Goal: Task Accomplishment & Management: Manage account settings

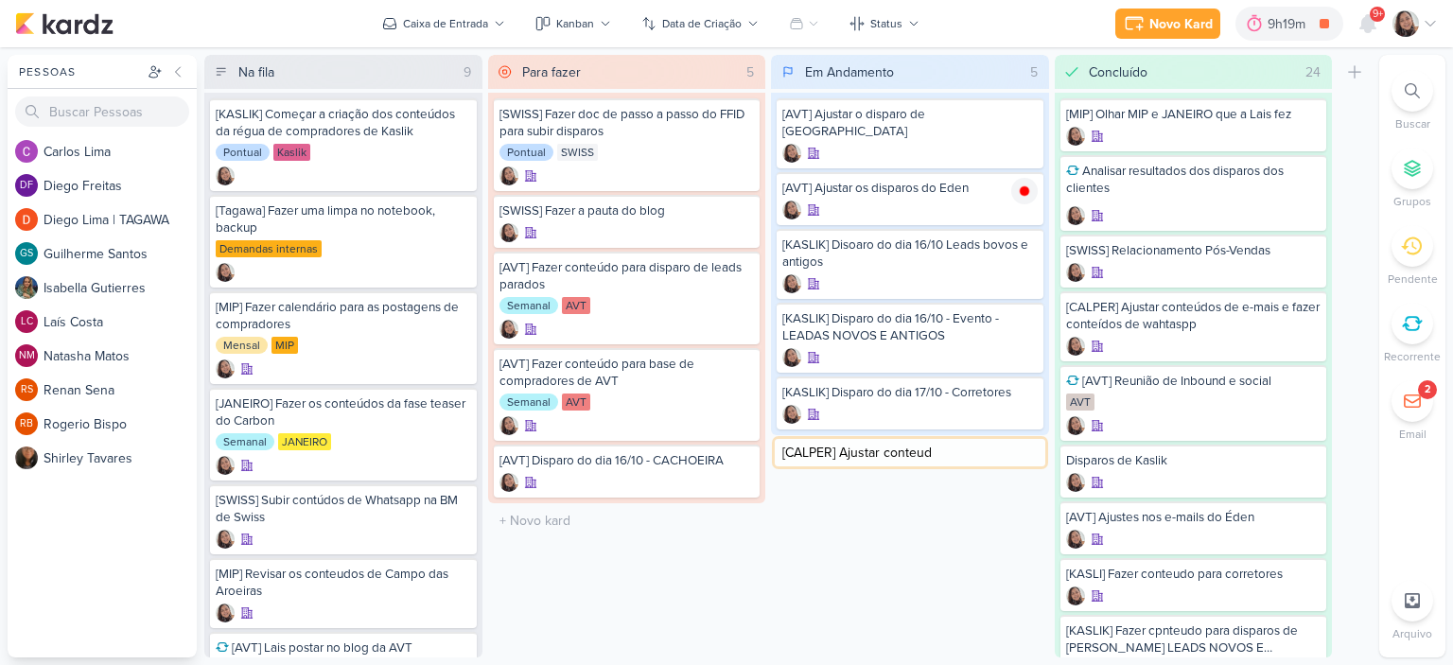
type input "[CALPER] Ajustar conteudo"
click at [1023, 445] on icon at bounding box center [1024, 452] width 15 height 15
click at [1024, 448] on icon at bounding box center [1024, 452] width 9 height 9
click at [1427, 16] on icon at bounding box center [1430, 23] width 15 height 15
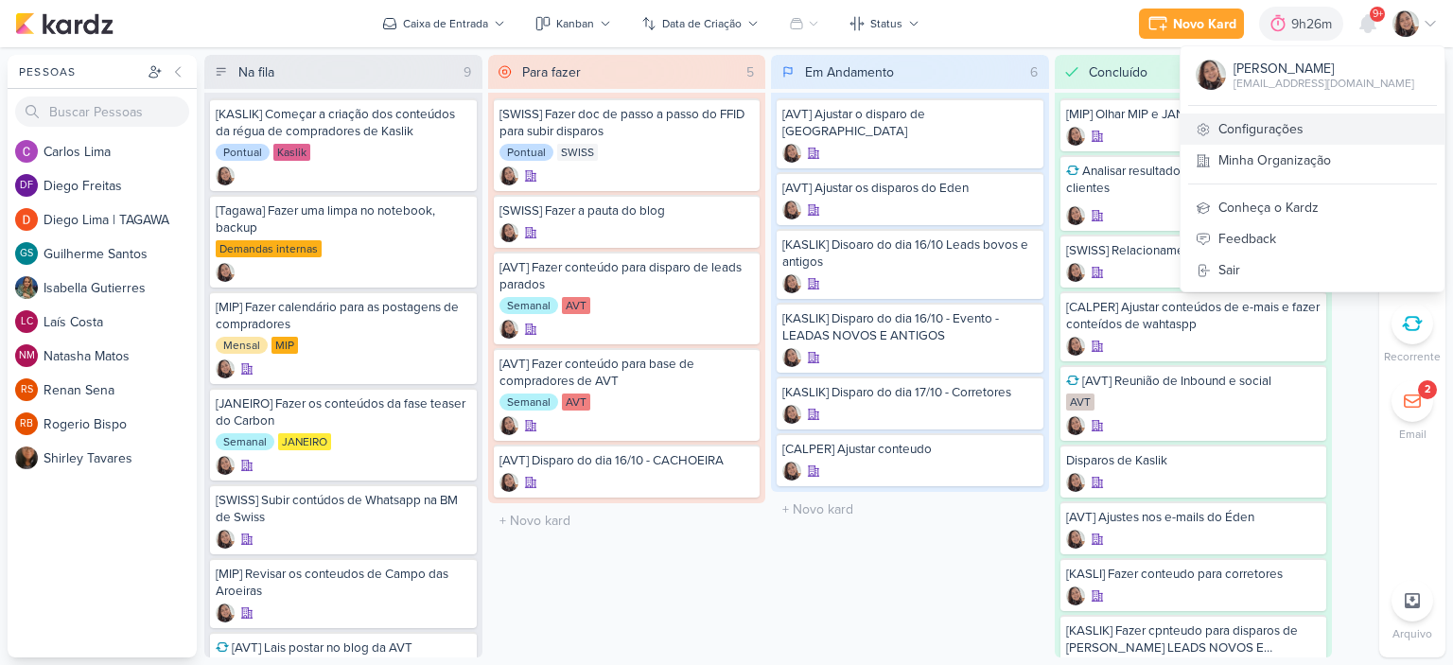
click at [1317, 122] on link "Configurações" at bounding box center [1313, 129] width 264 height 31
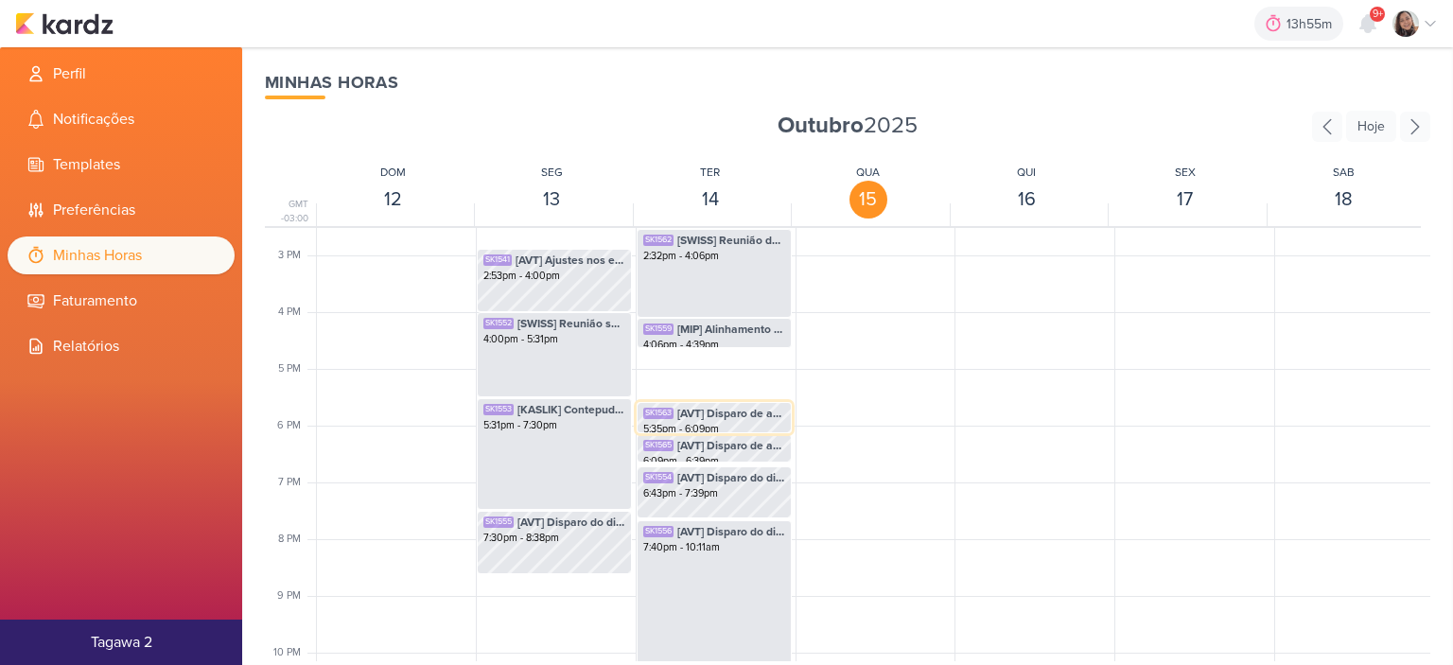
scroll to position [920, 0]
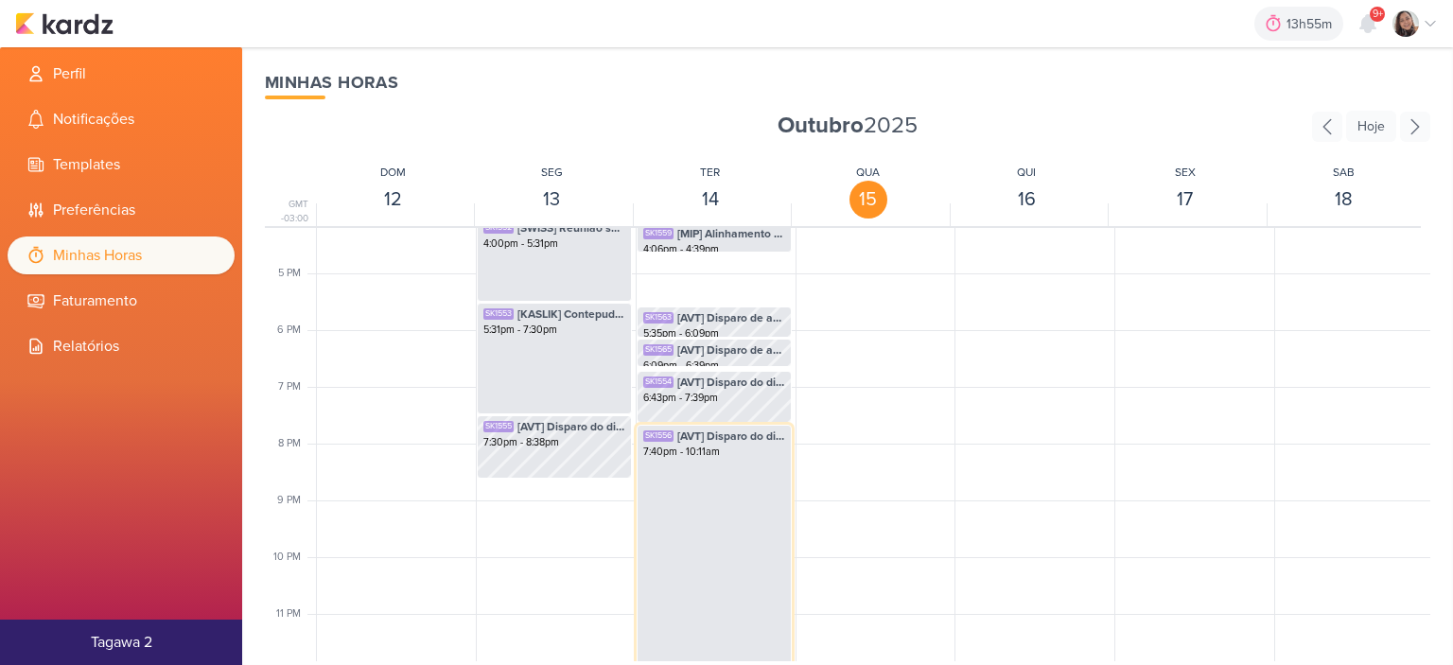
click at [750, 567] on div "SK1556 [AVT] Disparo do dia 14/10 - MANACÁS II 7:40pm - 10:11am" at bounding box center [714, 547] width 155 height 245
select select "pm"
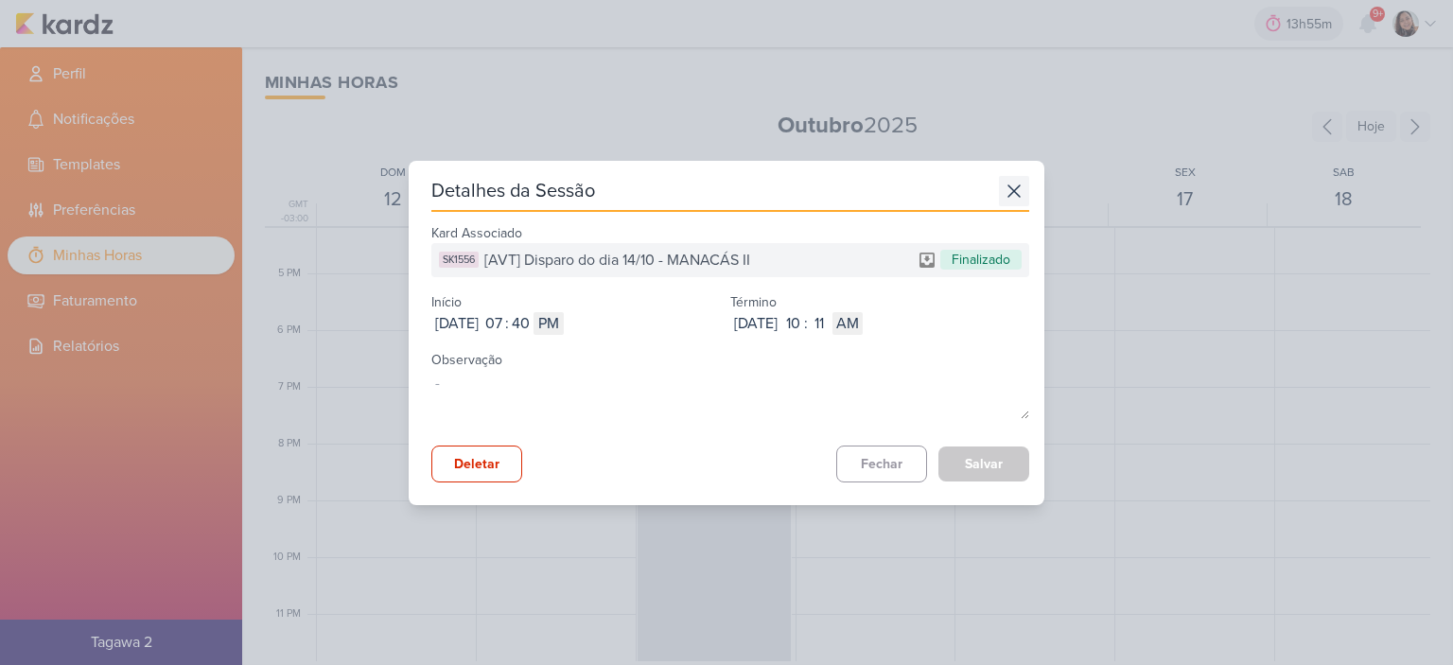
click at [1009, 192] on icon at bounding box center [1014, 190] width 11 height 11
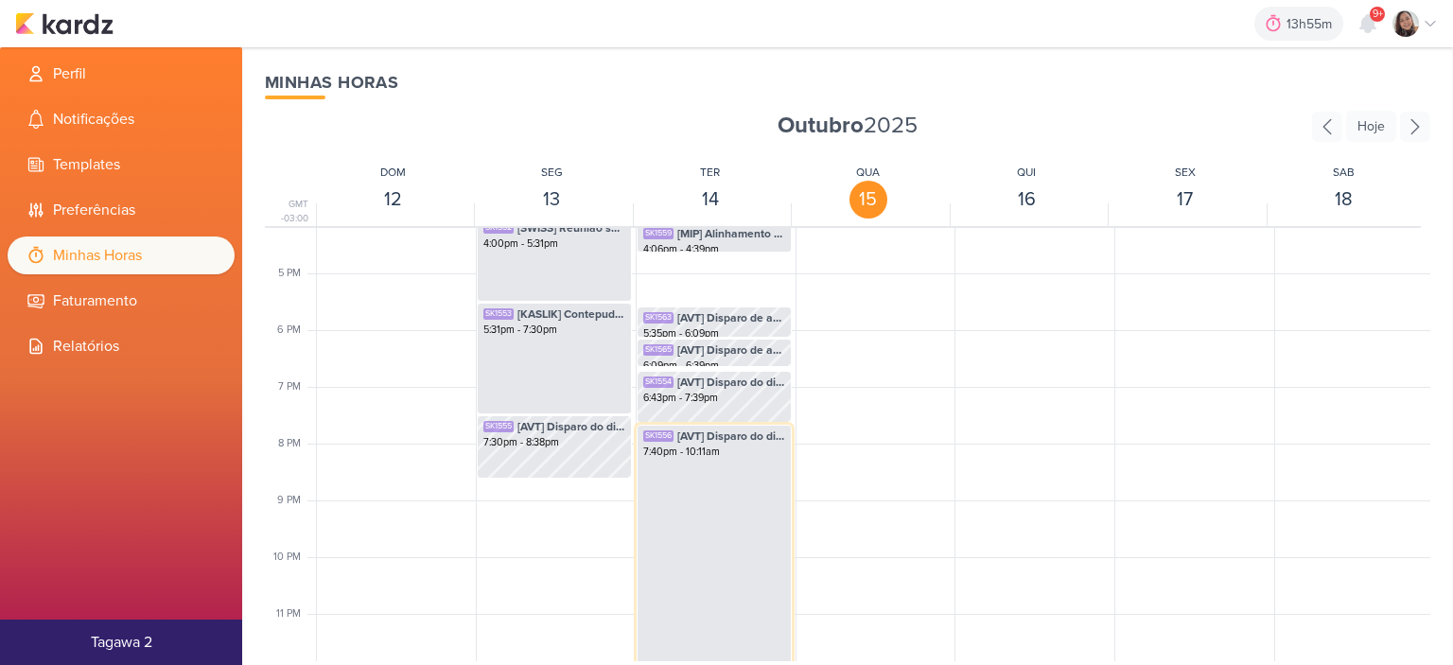
click at [736, 476] on div "SK1556 [AVT] Disparo do dia 14/10 - MANACÁS II 7:40pm - 10:11am" at bounding box center [714, 547] width 155 height 245
select select "pm"
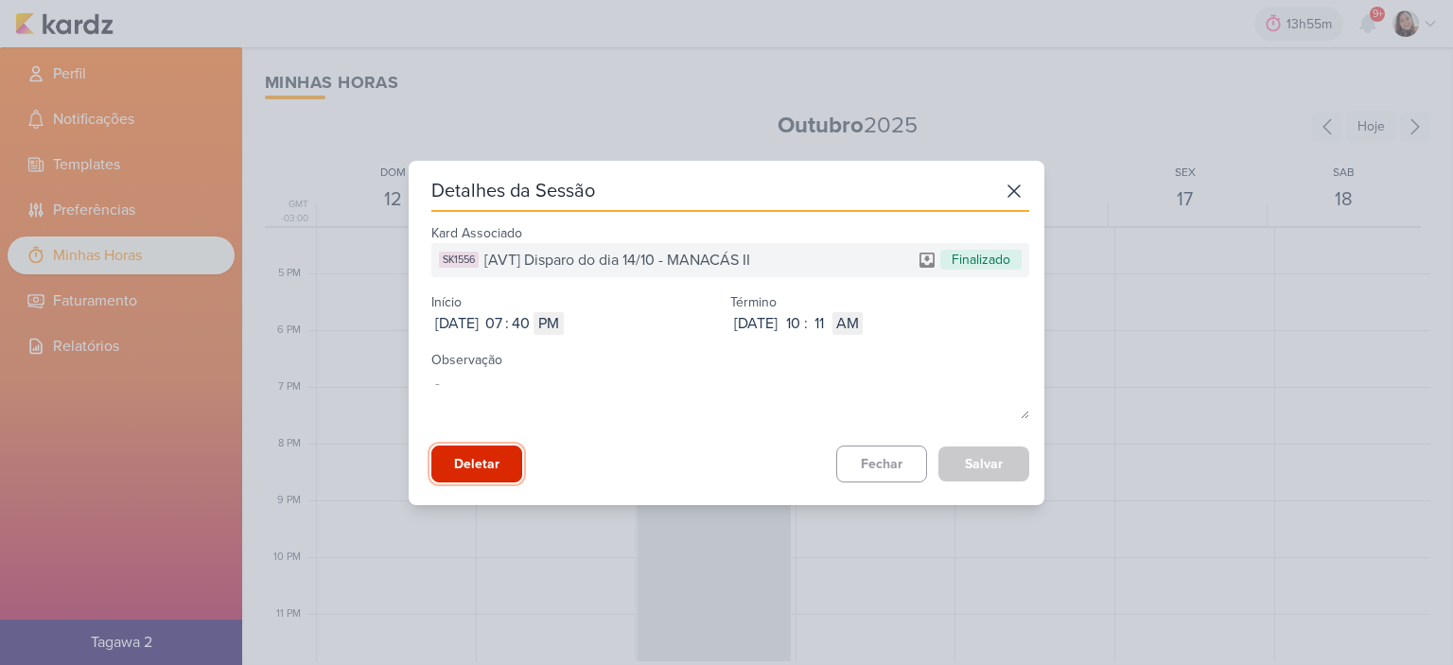
click at [458, 468] on button "Deletar" at bounding box center [476, 464] width 91 height 37
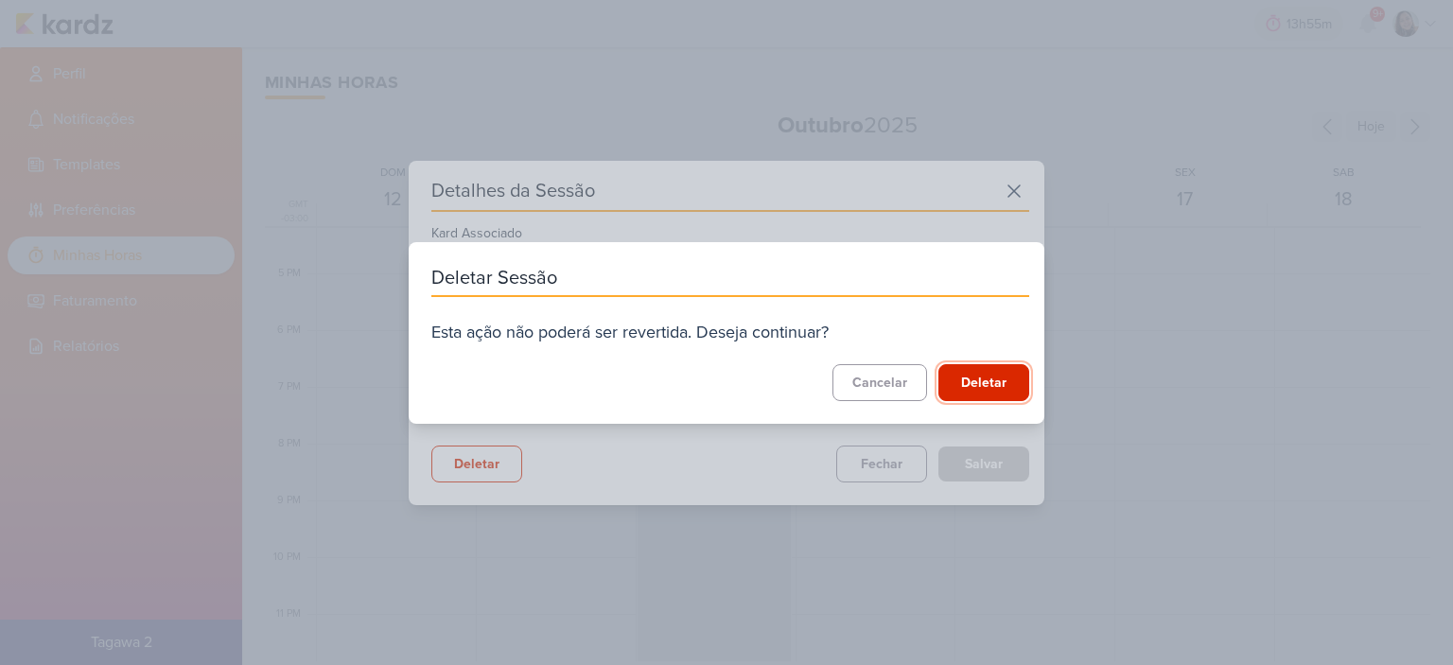
click at [980, 373] on button "Deletar" at bounding box center [984, 382] width 91 height 37
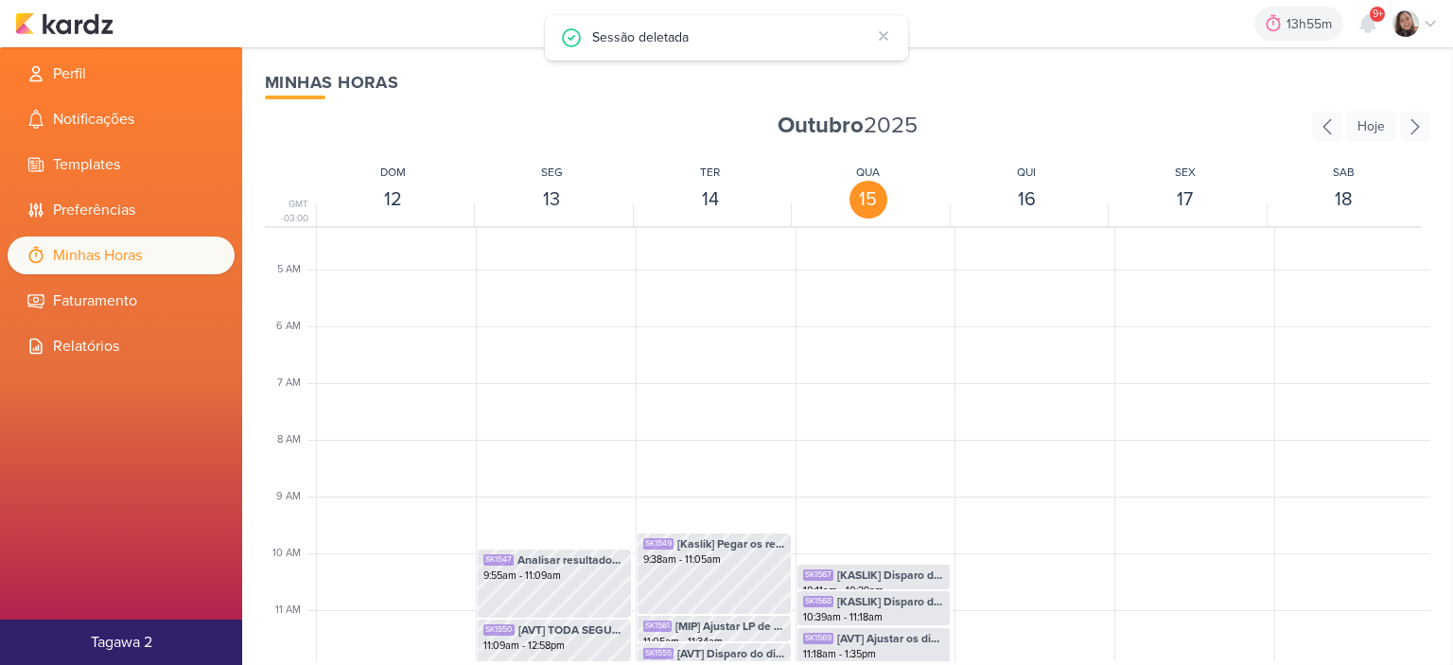
scroll to position [352, 0]
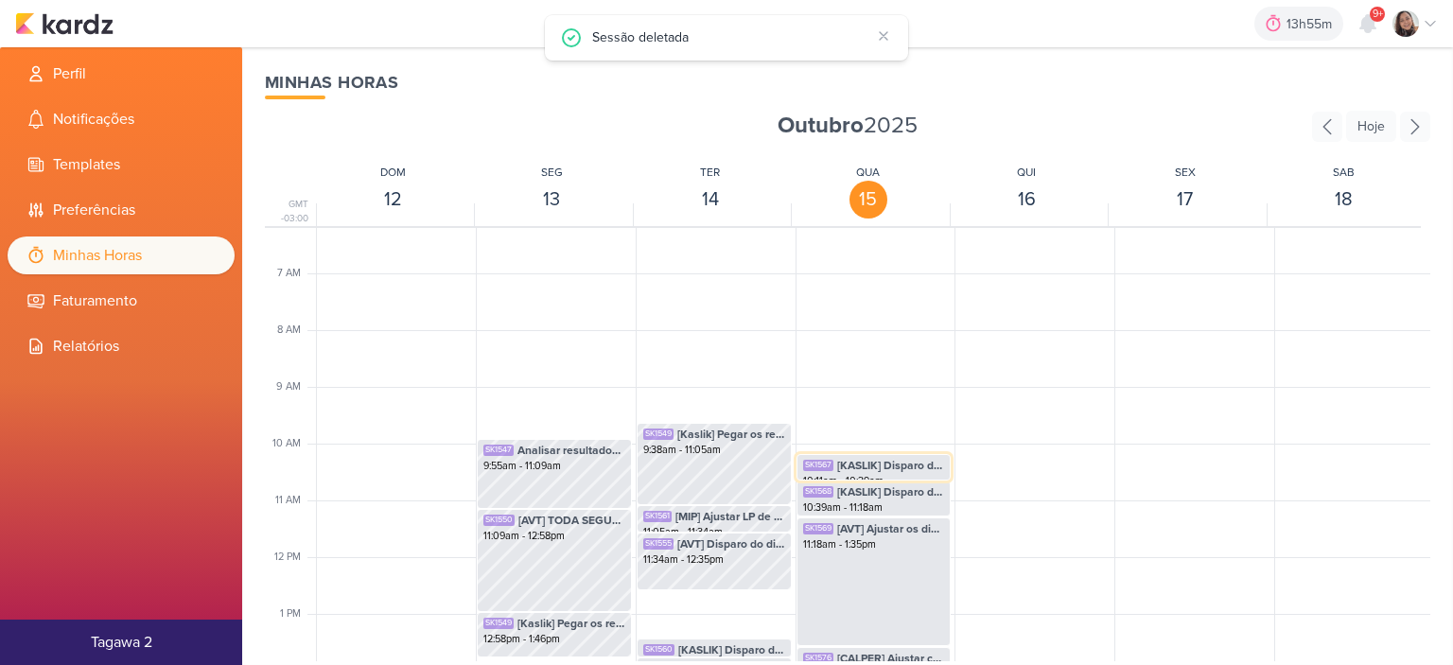
click at [912, 463] on span "[KASLIK] Disparo do dia 15/10 - LEADS NOVOS E ANTIGOS" at bounding box center [891, 465] width 108 height 17
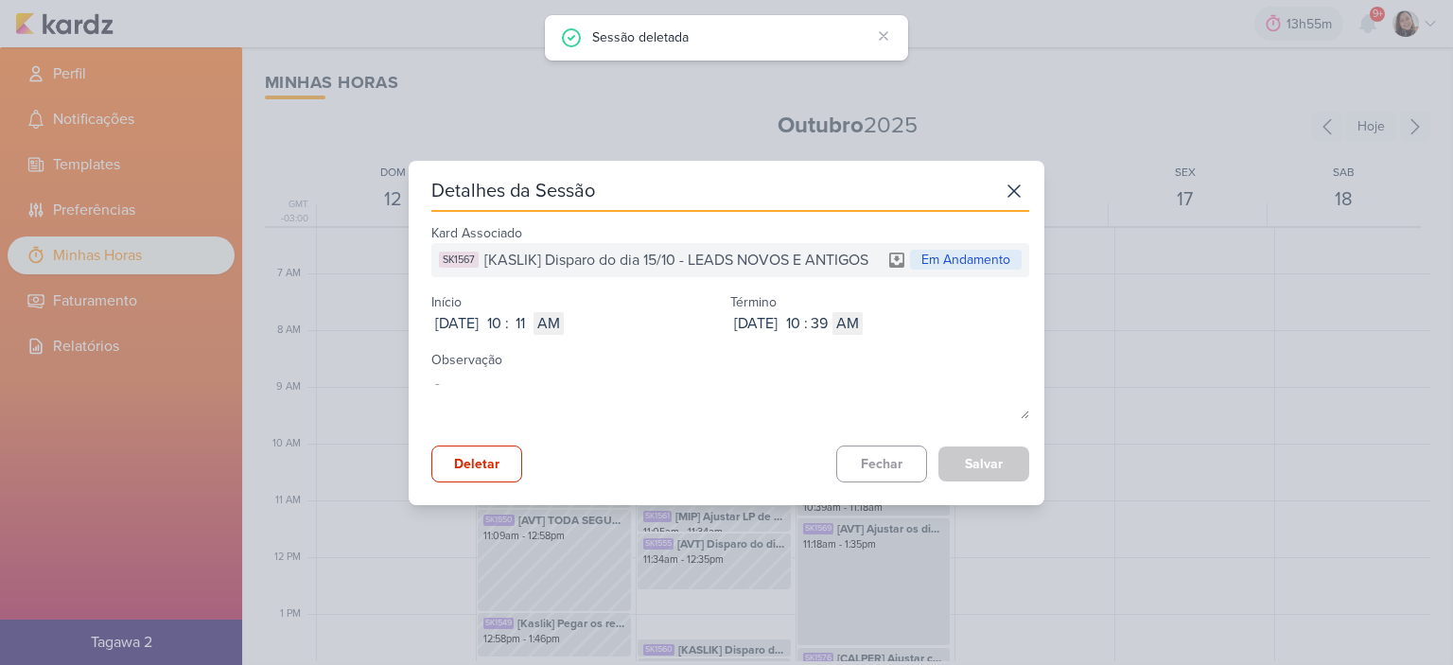
click at [1243, 298] on div "Detalhes da Sessão Kard Associado SK1567 [KASLIK] Disparo do dia 15/10 - LEADS …" at bounding box center [726, 332] width 1453 height 665
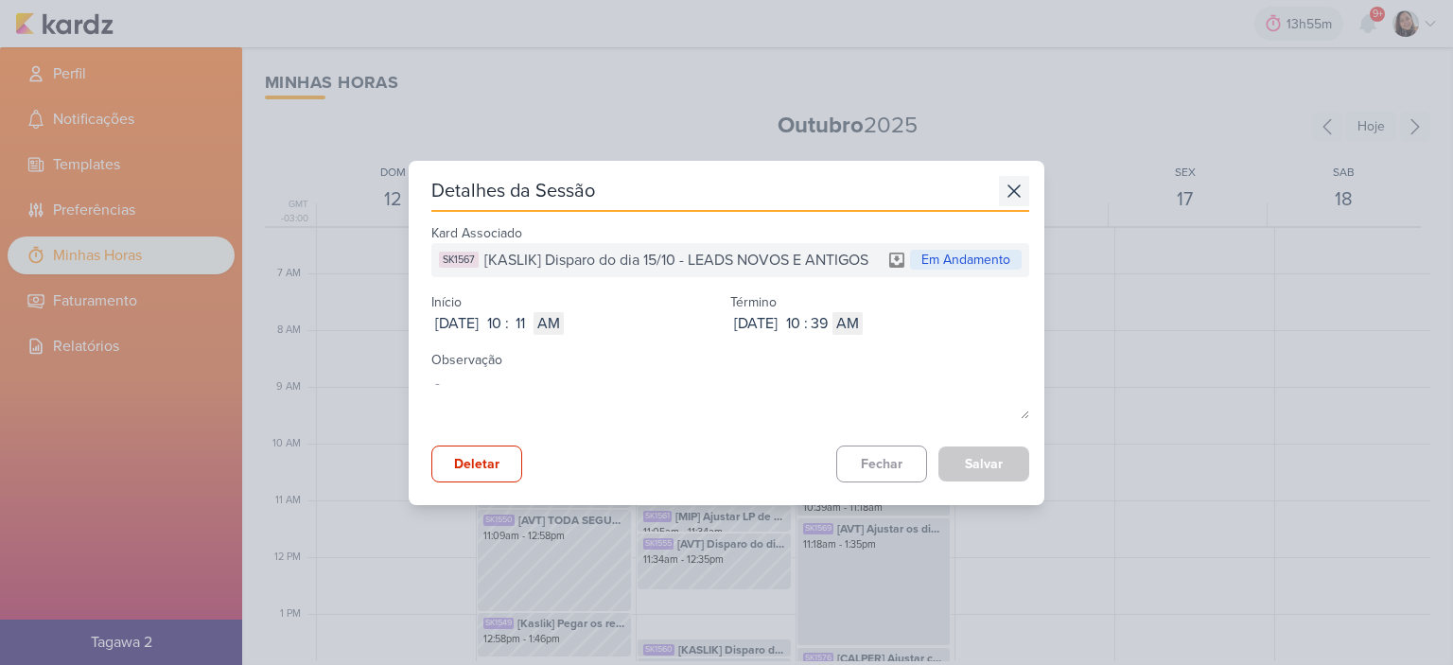
click at [999, 188] on icon at bounding box center [1014, 191] width 30 height 30
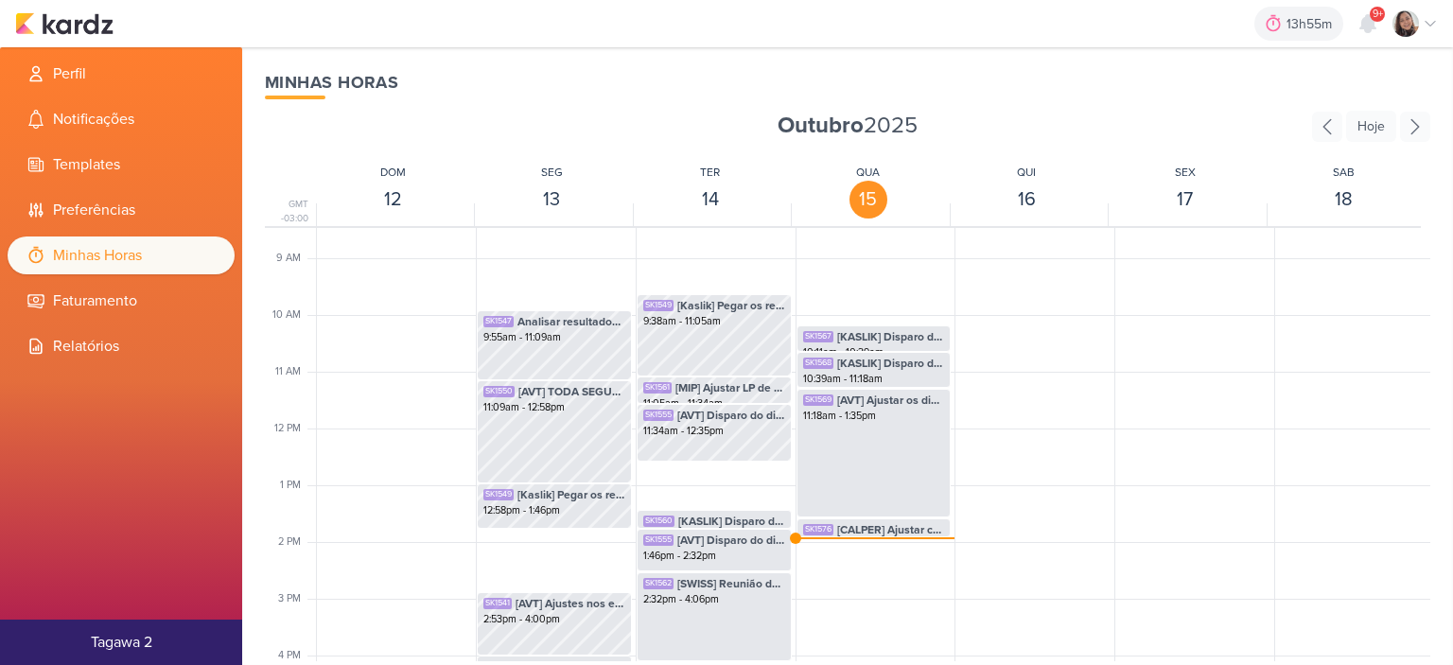
scroll to position [447, 0]
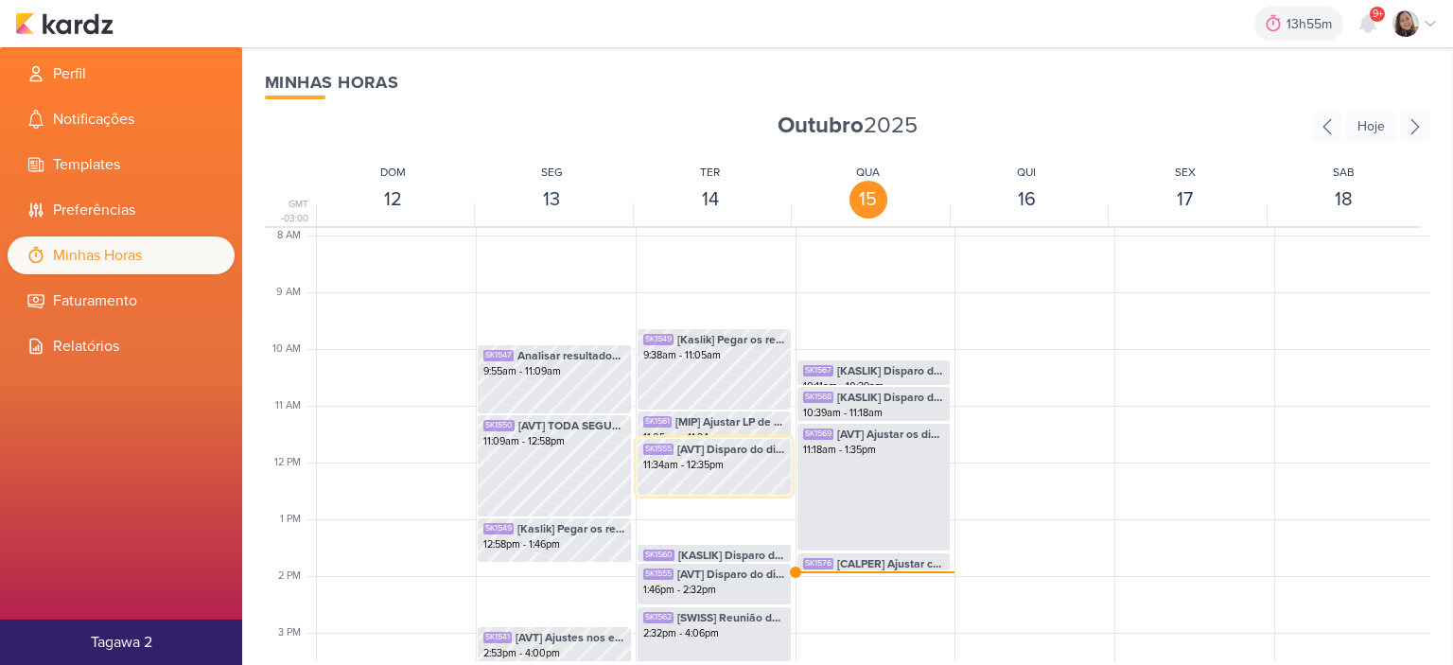
click at [734, 459] on div "11:34am - 12:35pm" at bounding box center [714, 465] width 142 height 15
select select "pm"
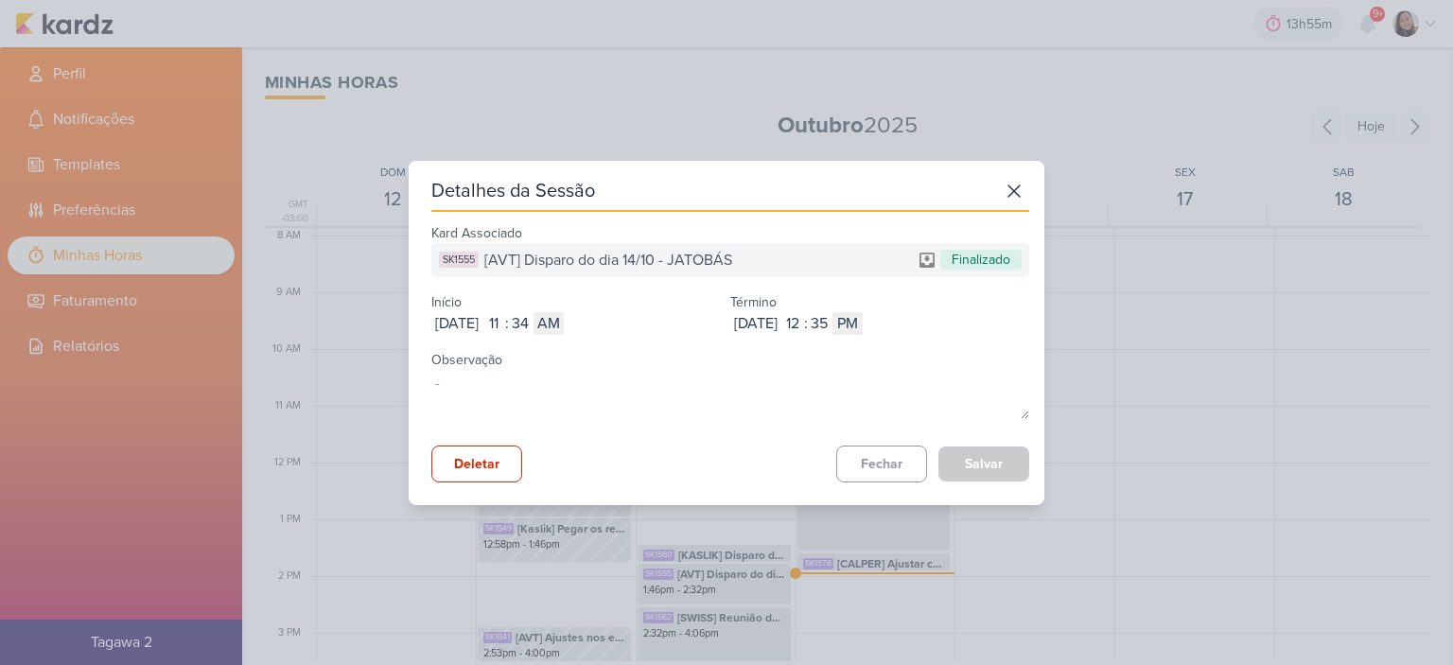
click at [778, 255] on div "SK1555 [AVT] Disparo do dia 14/10 - JATOBÁS Finalizado" at bounding box center [730, 260] width 598 height 34
click at [729, 260] on span "[AVT] Disparo do dia 14/10 - JATOBÁS" at bounding box center [608, 260] width 248 height 23
click at [1013, 185] on icon at bounding box center [1014, 191] width 30 height 30
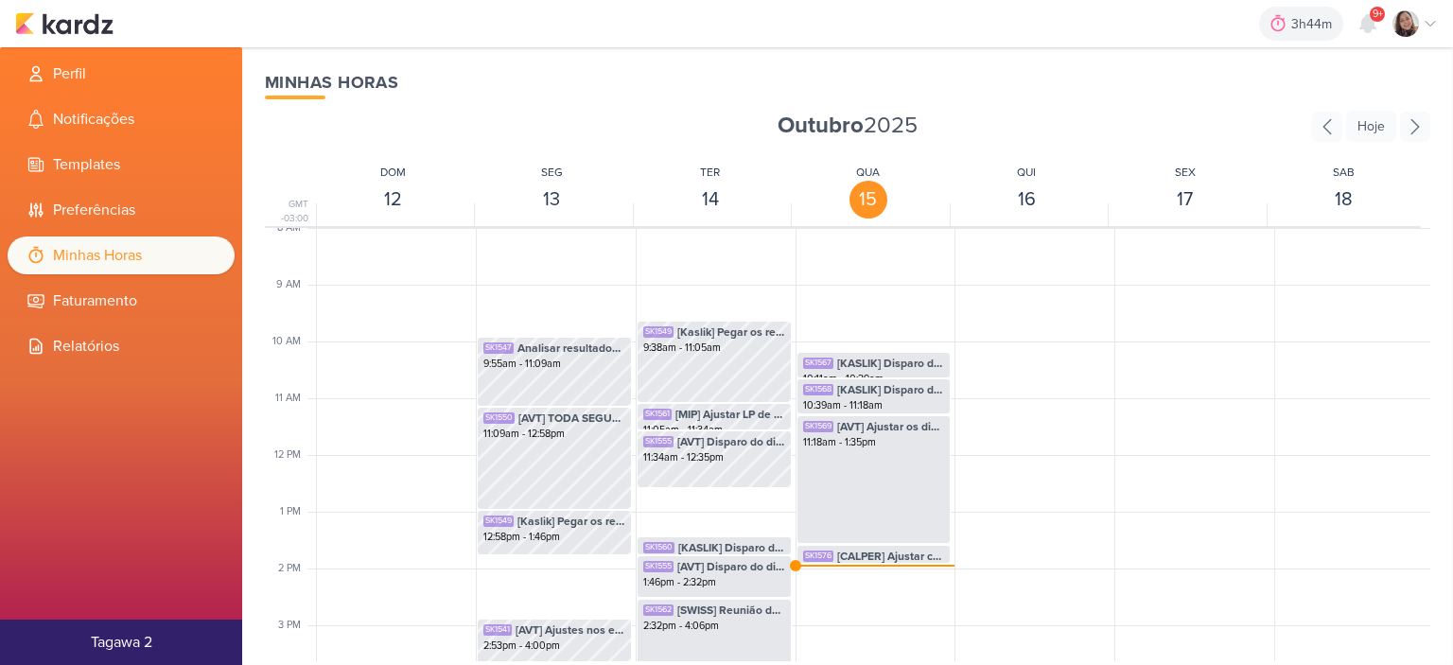
scroll to position [447, 0]
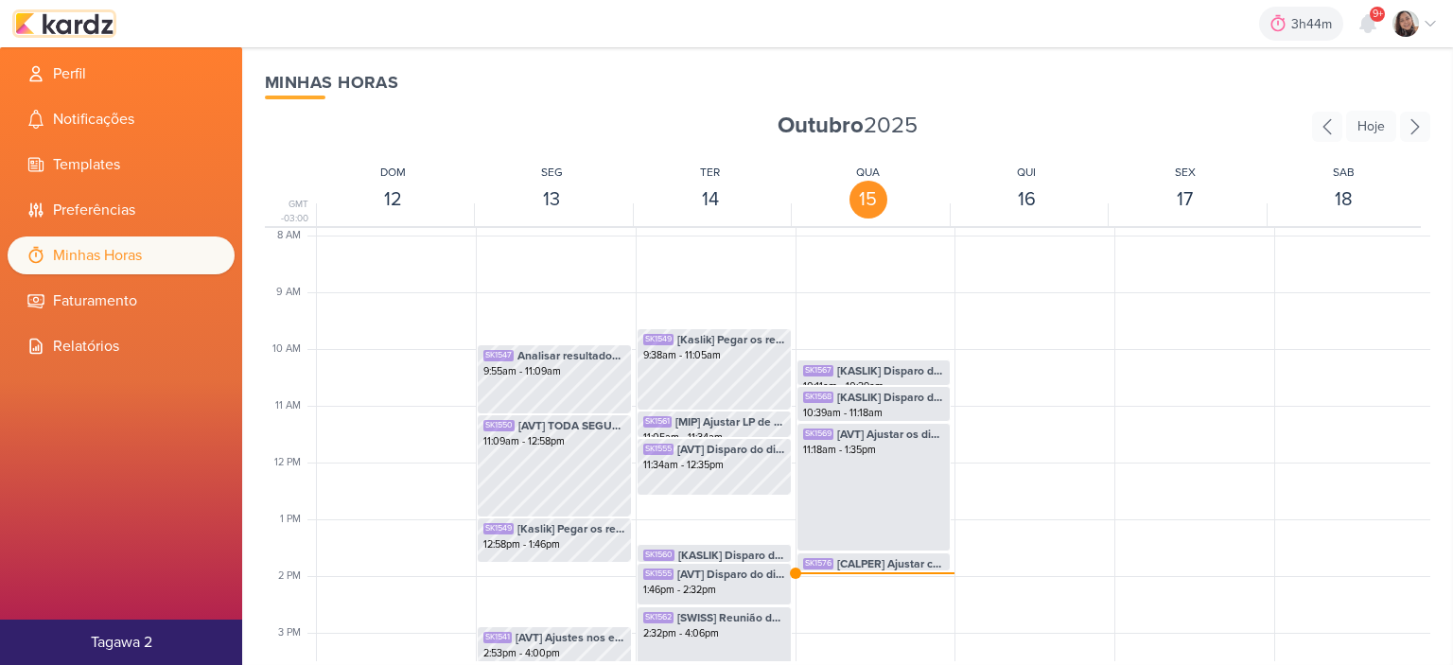
click at [83, 24] on img at bounding box center [64, 23] width 98 height 23
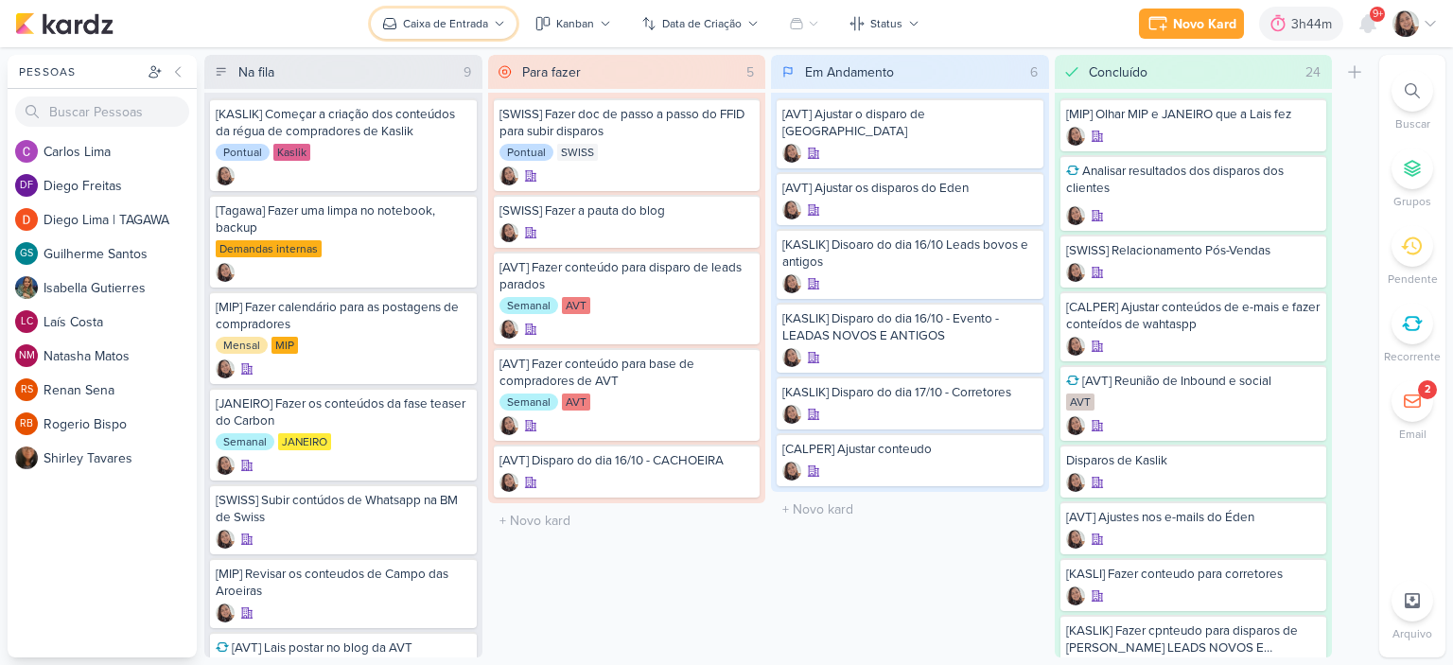
click at [460, 26] on div "Caixa de Entrada" at bounding box center [445, 23] width 85 height 17
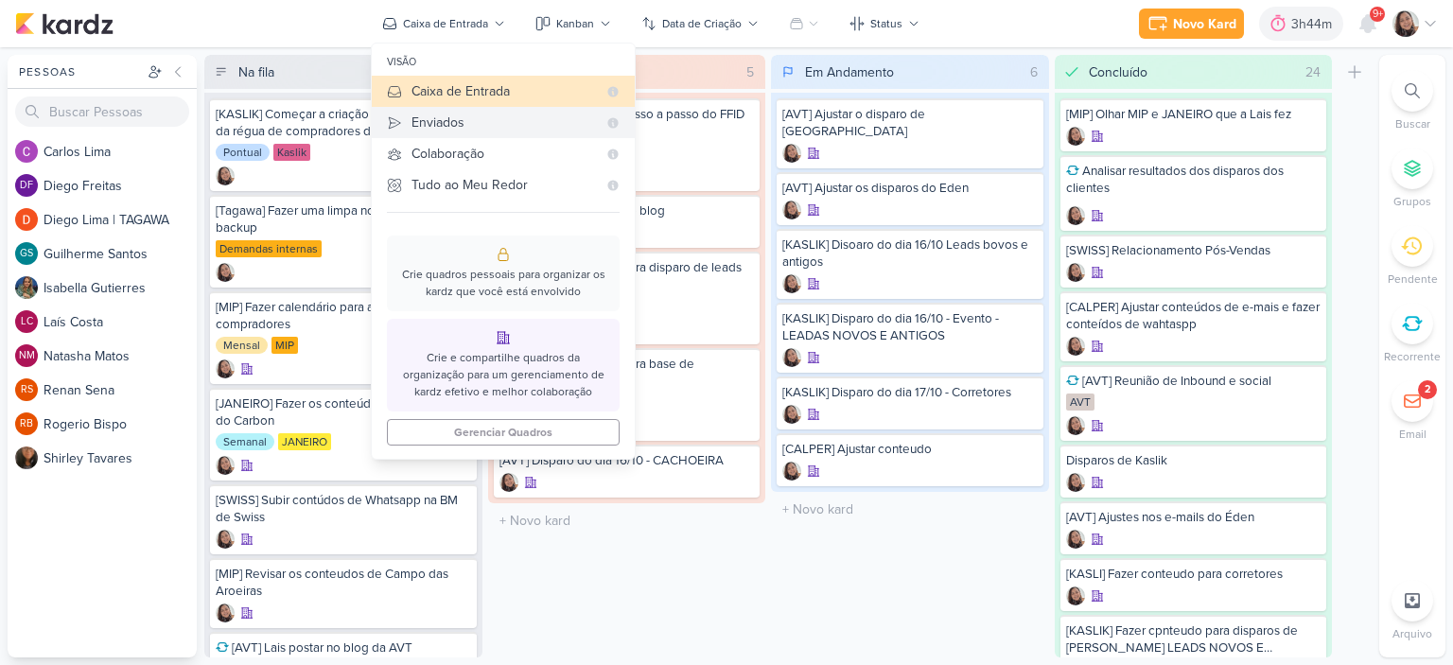
click at [464, 126] on div "Enviados" at bounding box center [504, 123] width 185 height 20
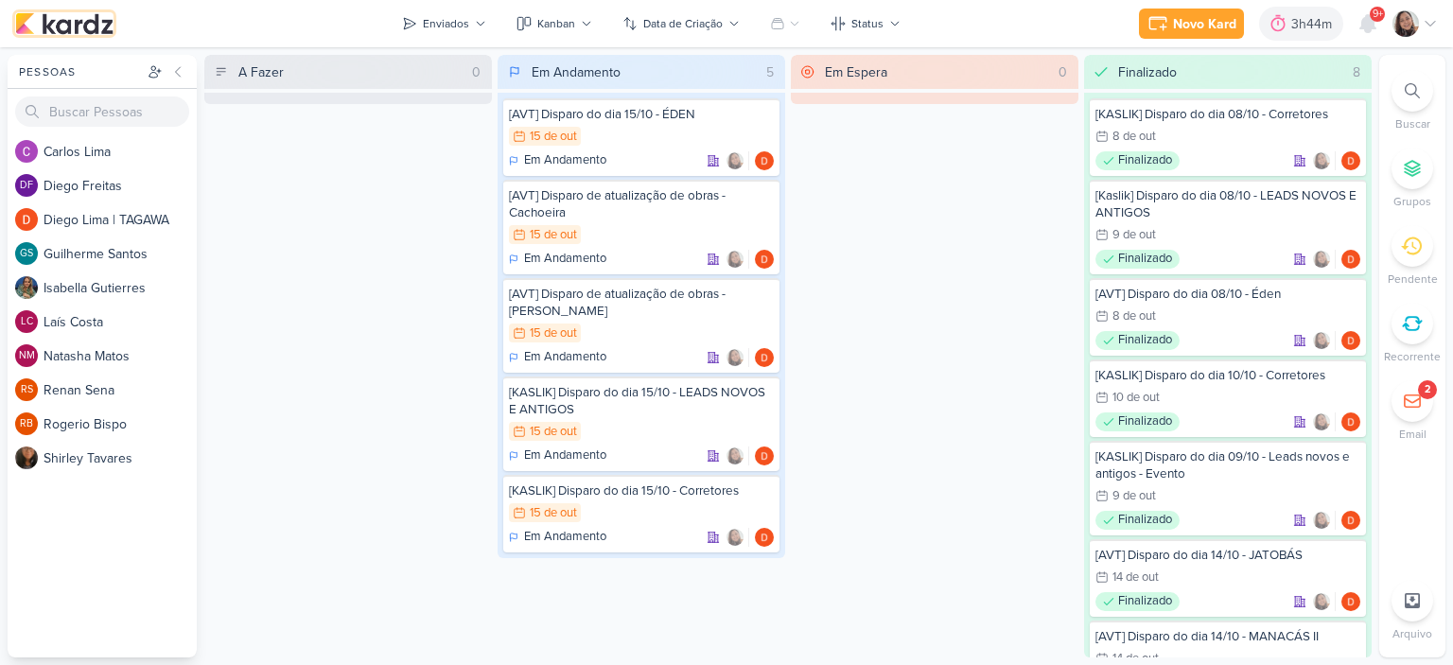
click at [62, 31] on img at bounding box center [64, 23] width 98 height 23
click at [466, 14] on button "Enviados" at bounding box center [444, 24] width 107 height 30
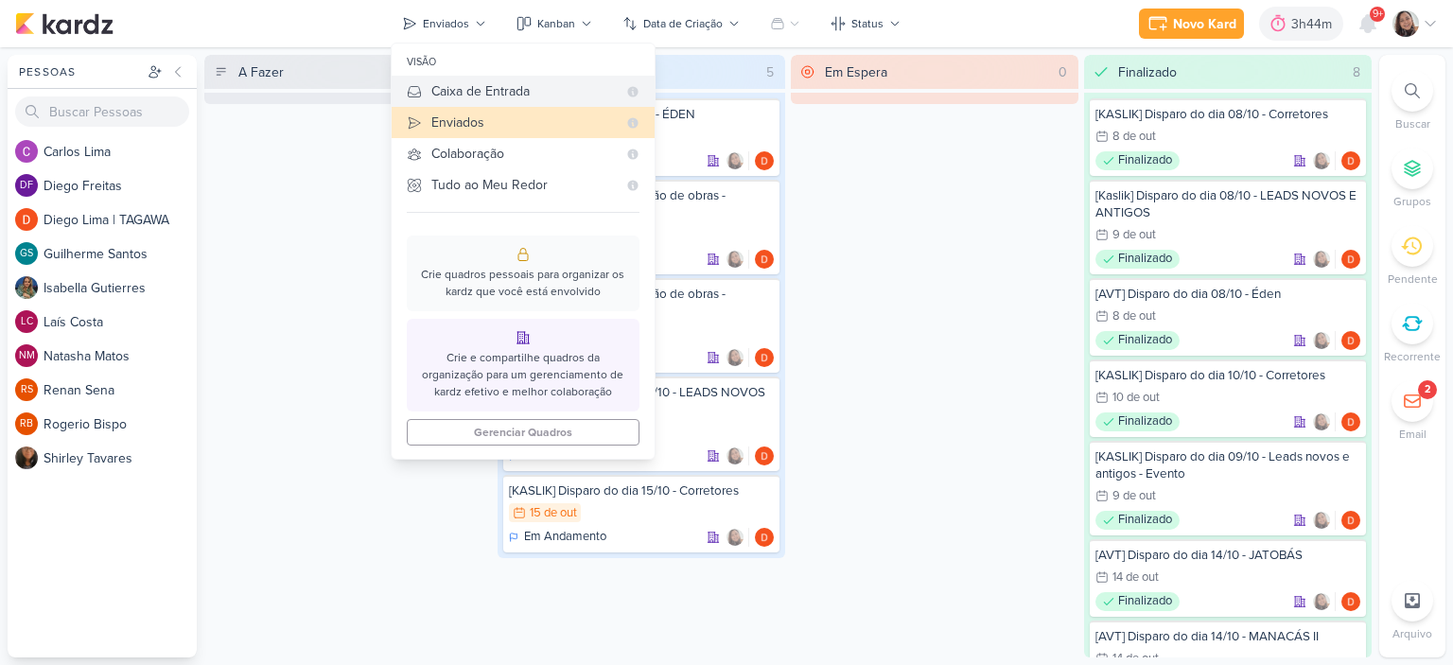
click at [466, 84] on div "Caixa de Entrada" at bounding box center [523, 91] width 185 height 20
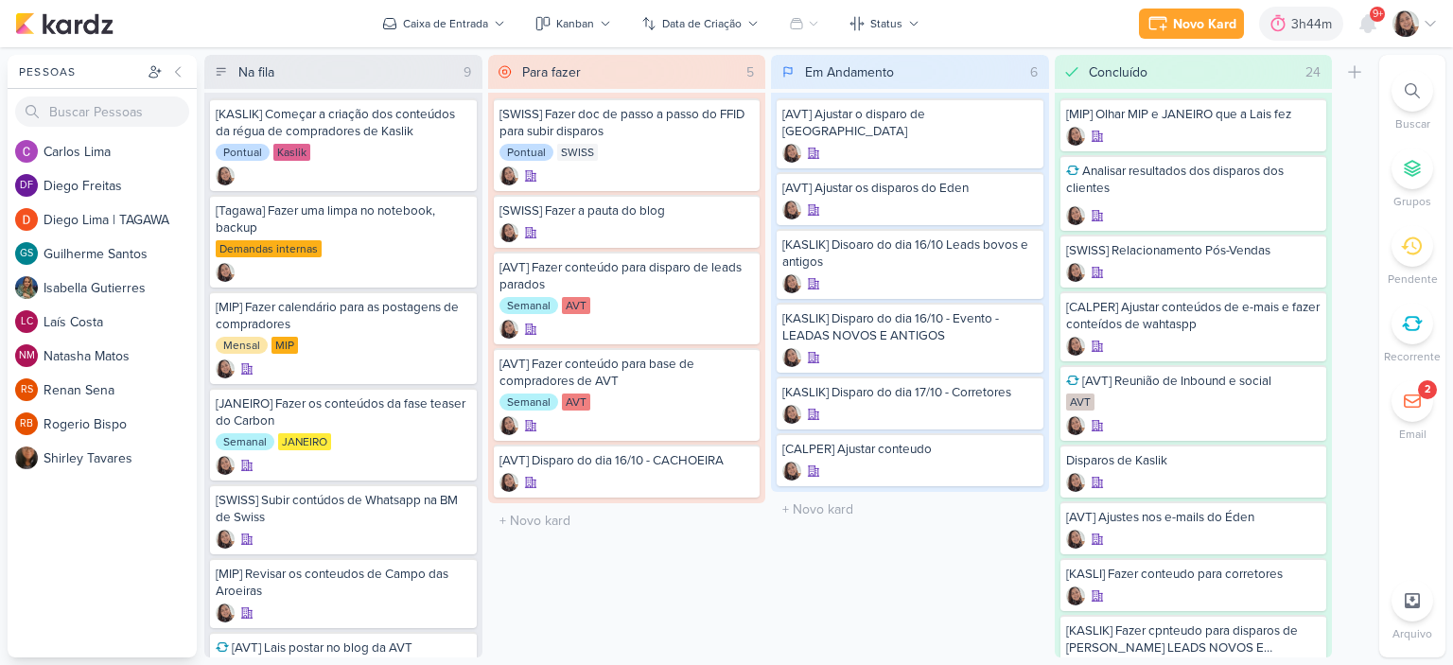
click at [1434, 26] on icon at bounding box center [1430, 23] width 15 height 15
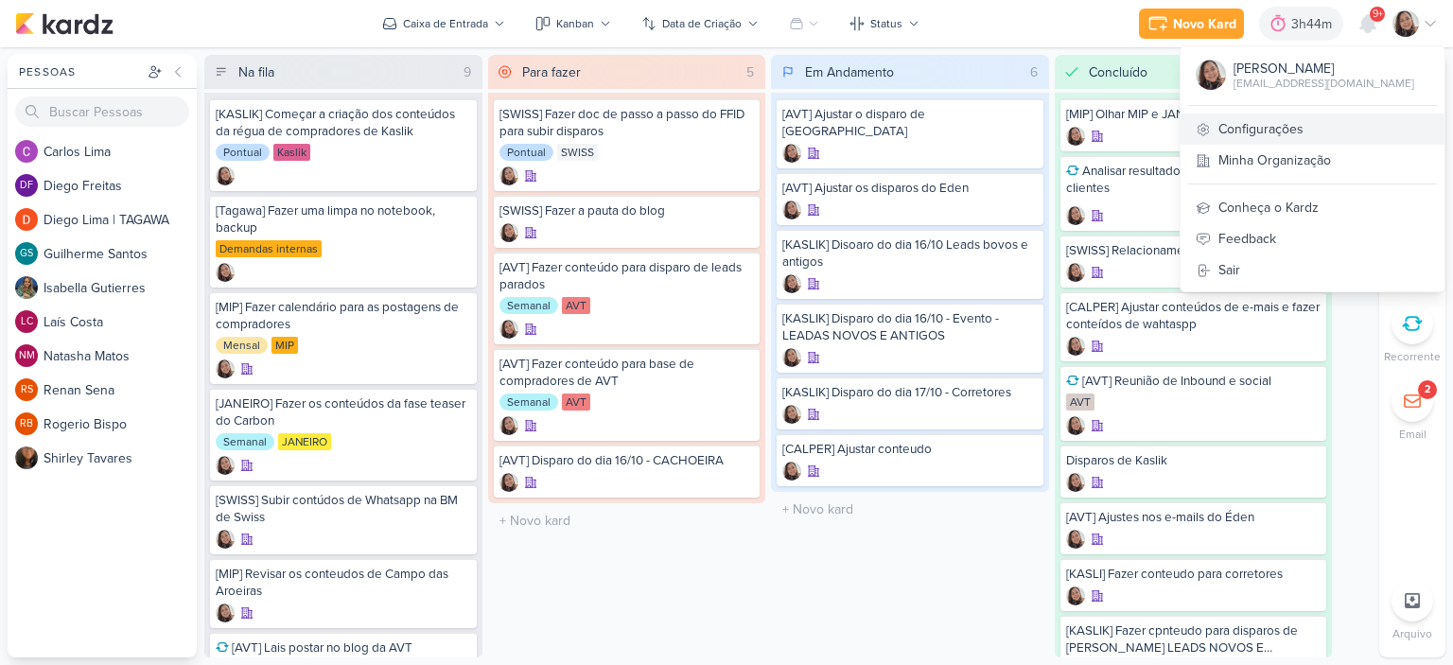
click at [1252, 127] on link "Configurações" at bounding box center [1313, 129] width 264 height 31
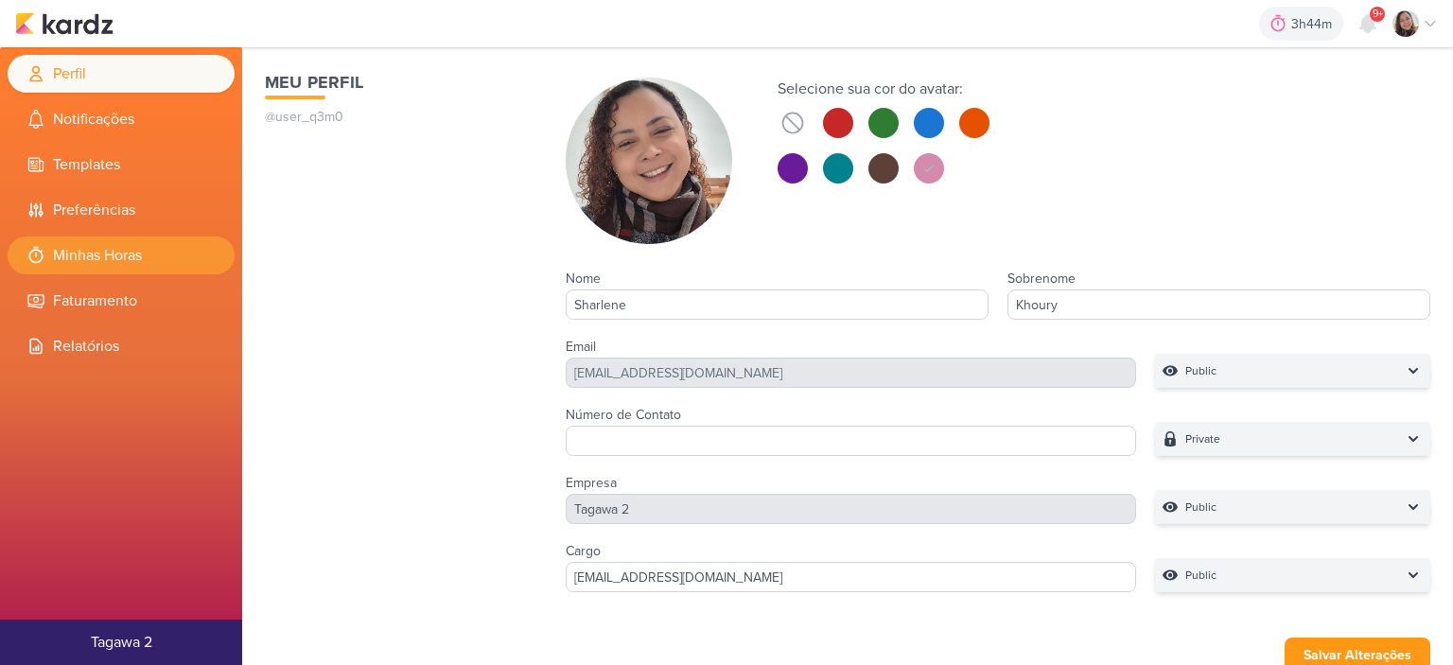
click at [134, 241] on li "Minhas Horas" at bounding box center [121, 256] width 227 height 38
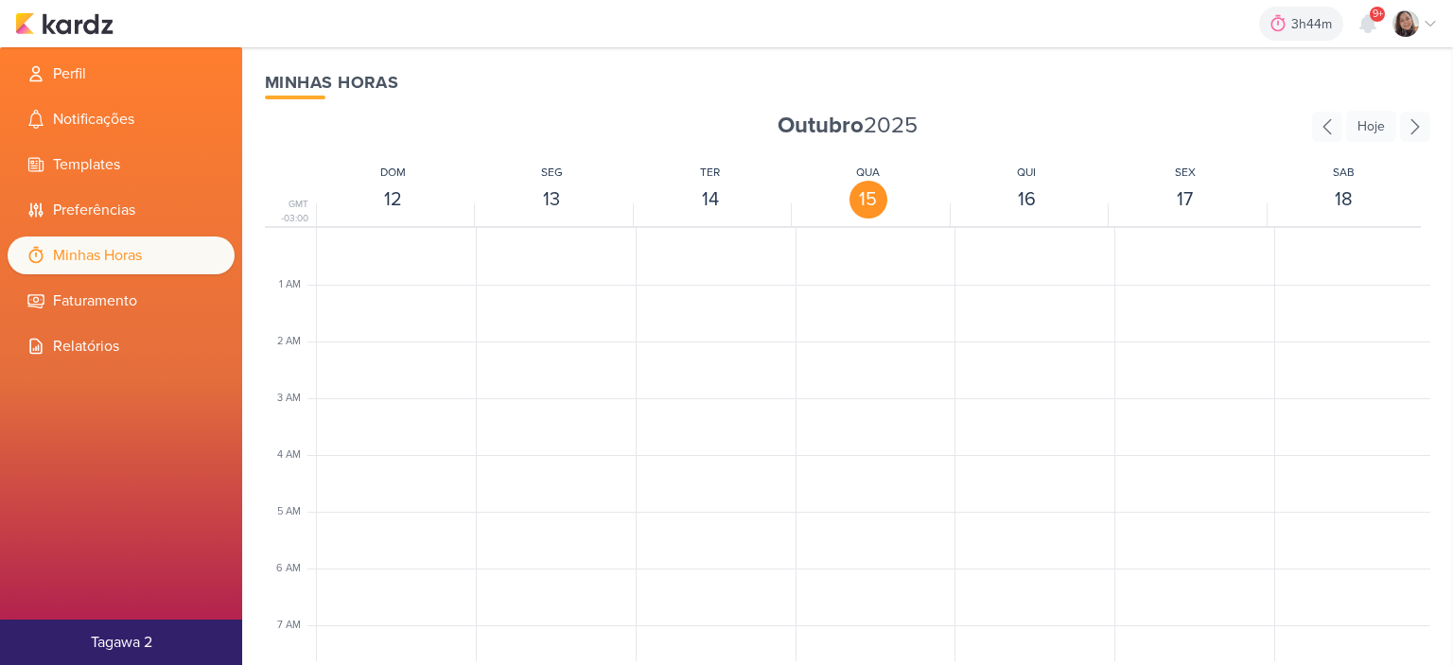
scroll to position [447, 0]
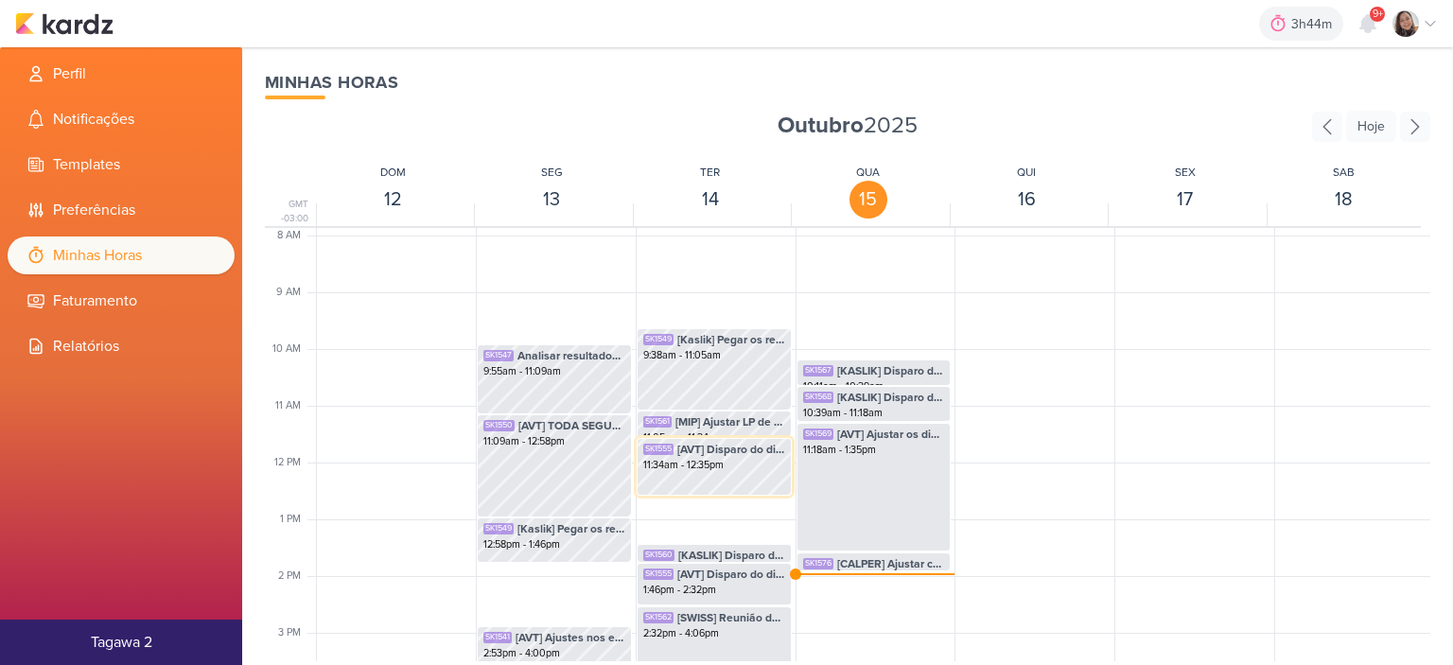
click at [733, 472] on div "SK1555 [AVT] Disparo do dia 14/10 - JATOBÁS 11:34am - 12:35pm" at bounding box center [714, 457] width 153 height 36
select select "pm"
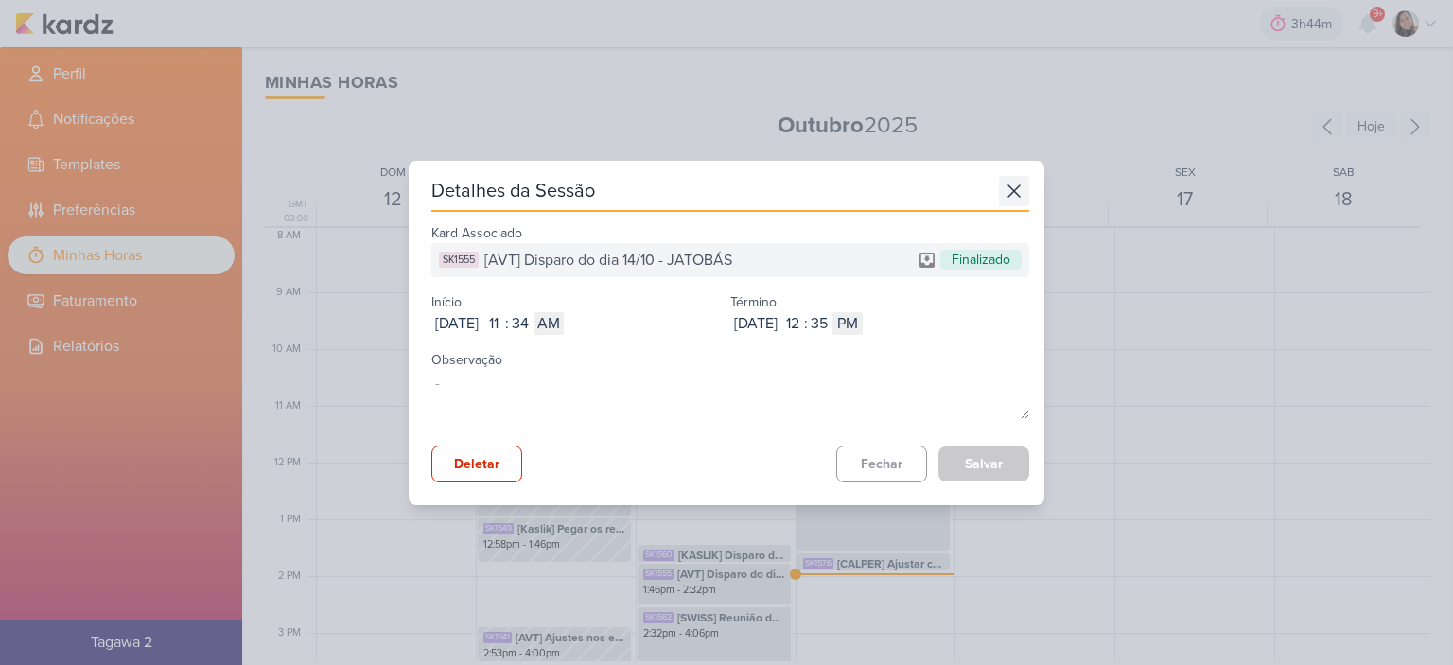
click at [1003, 181] on icon at bounding box center [1014, 191] width 30 height 30
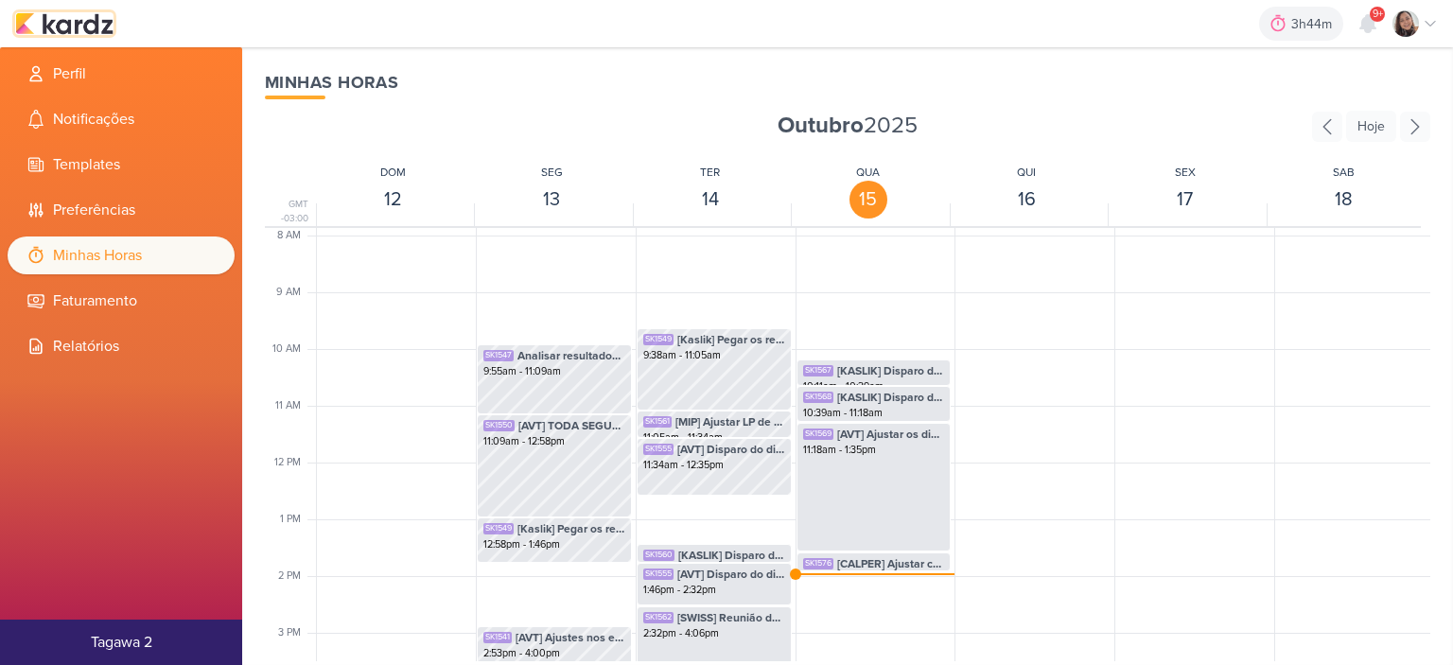
click at [75, 29] on img at bounding box center [64, 23] width 98 height 23
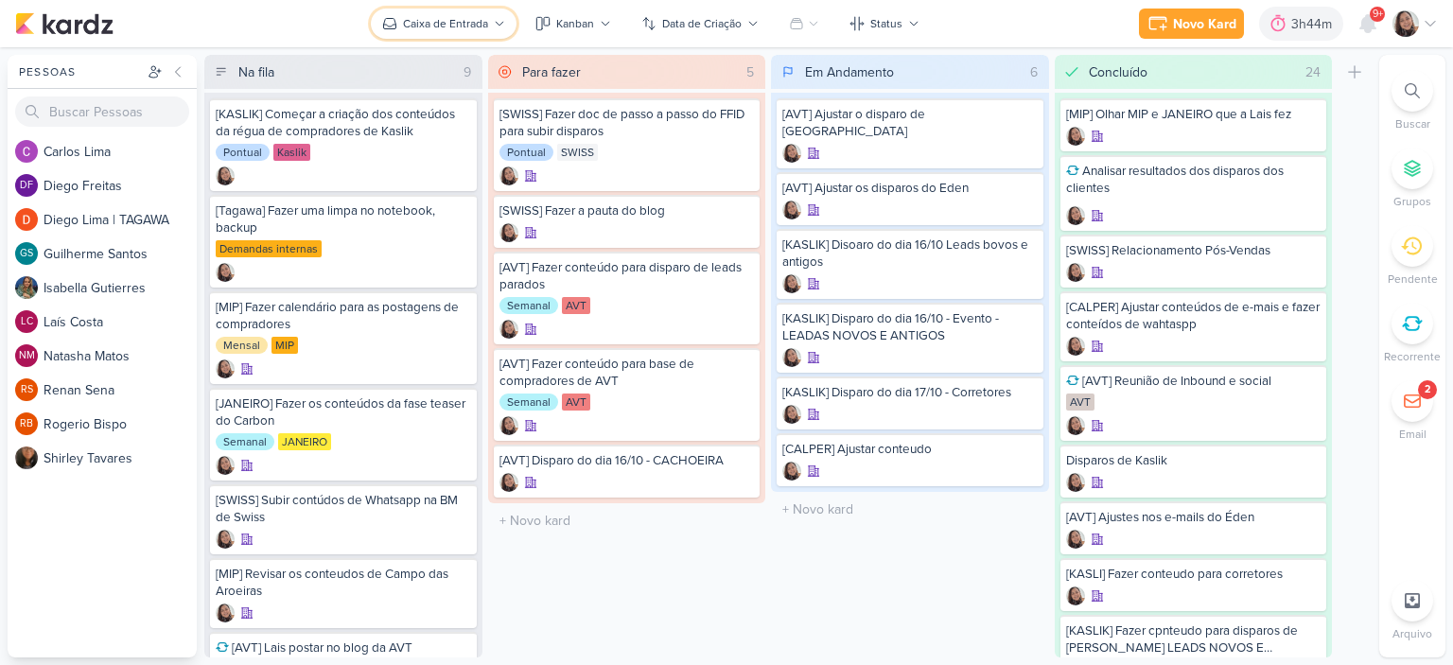
click at [492, 34] on button "Caixa de Entrada" at bounding box center [444, 24] width 146 height 30
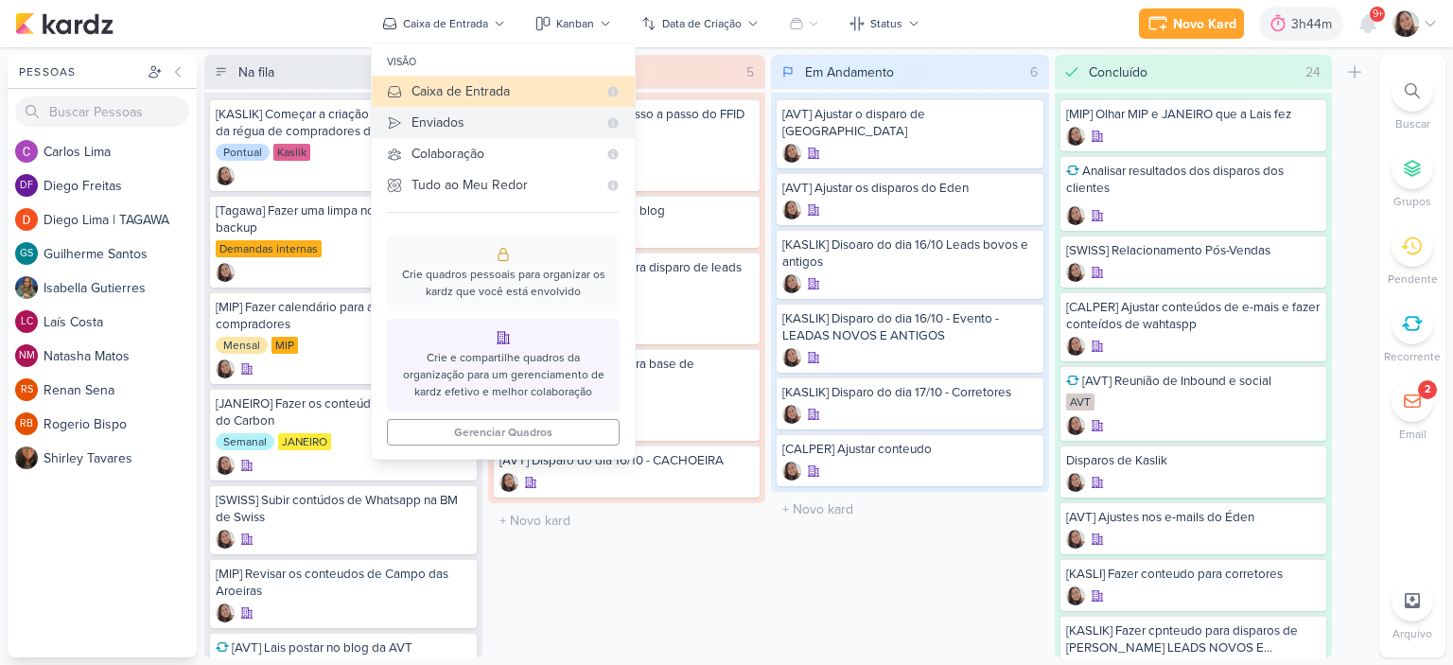
click at [466, 110] on button "Enviados" at bounding box center [503, 122] width 263 height 31
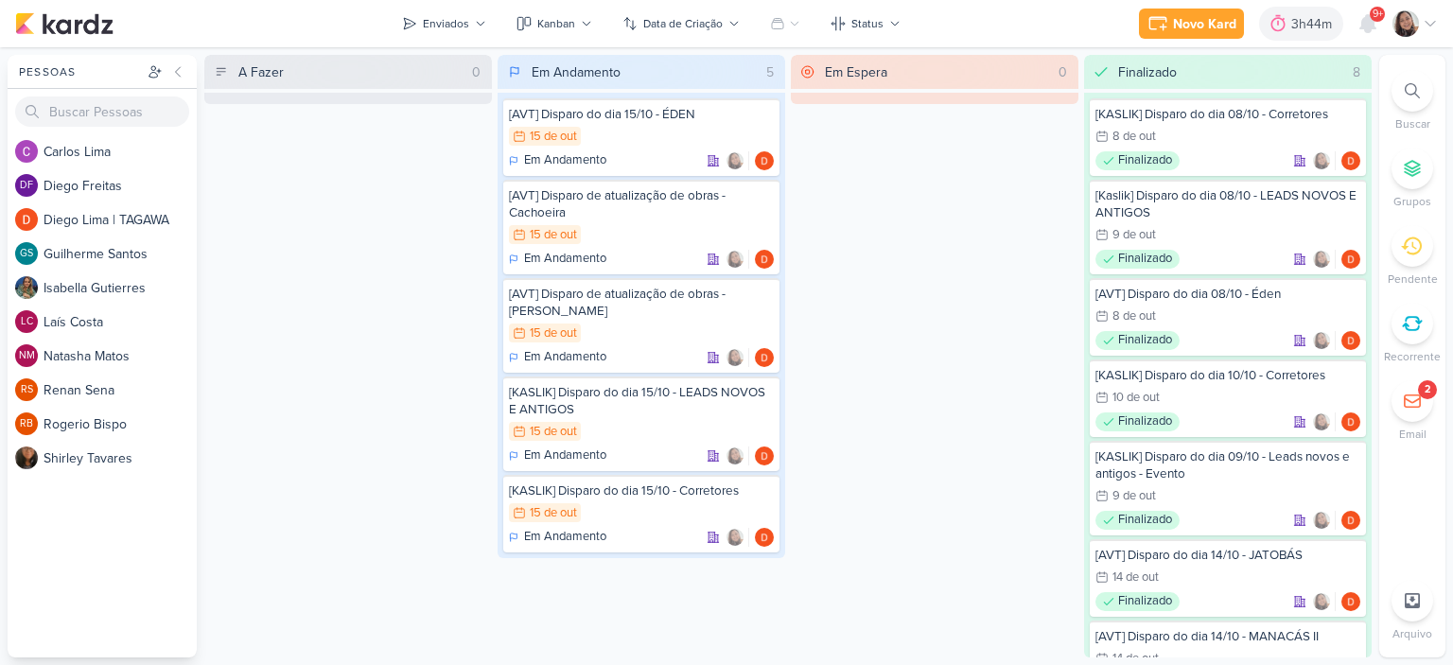
scroll to position [95, 0]
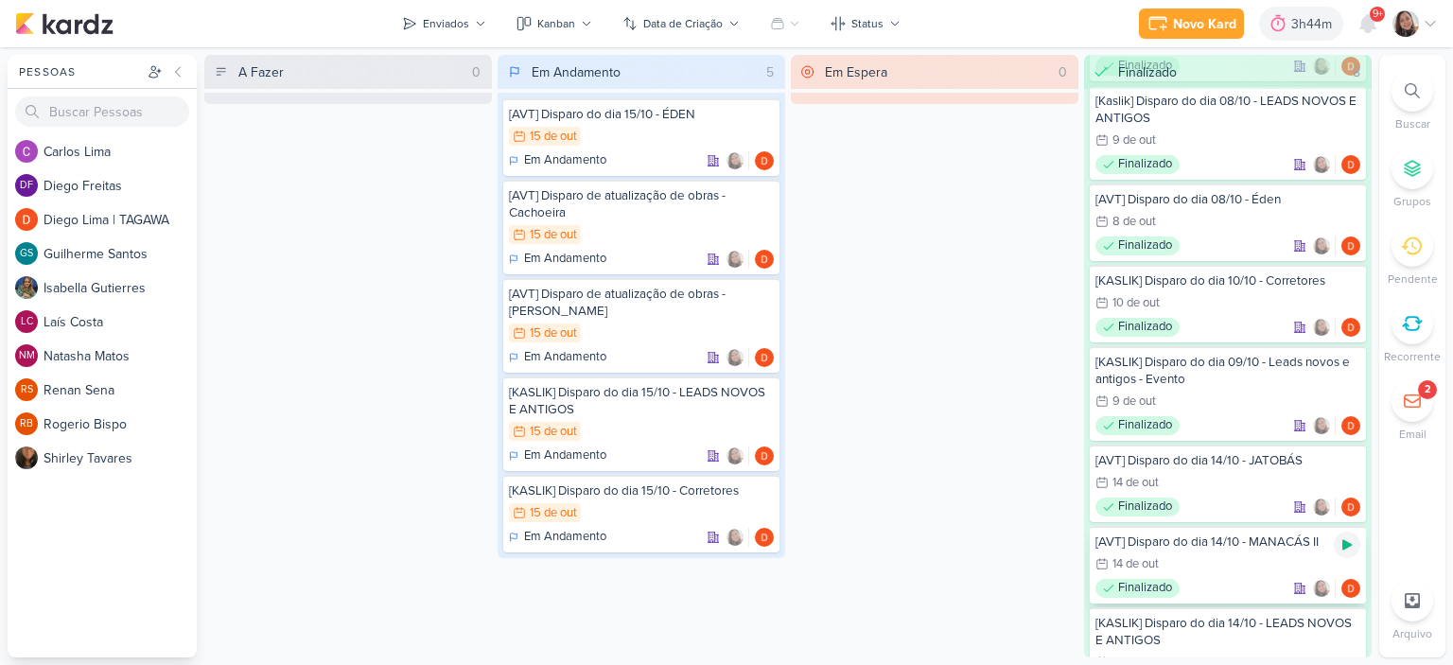
click at [1344, 547] on icon at bounding box center [1347, 544] width 15 height 15
click at [85, 30] on img at bounding box center [64, 23] width 98 height 23
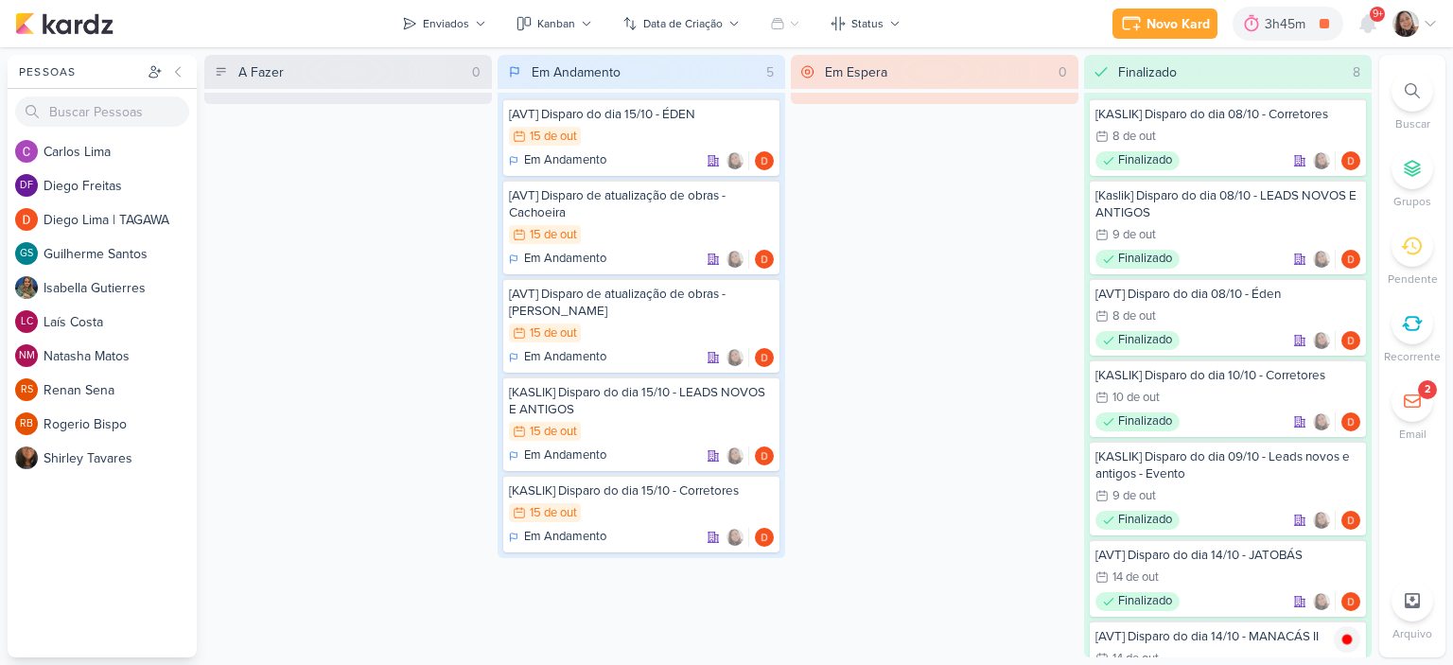
click at [1435, 21] on icon at bounding box center [1430, 23] width 15 height 15
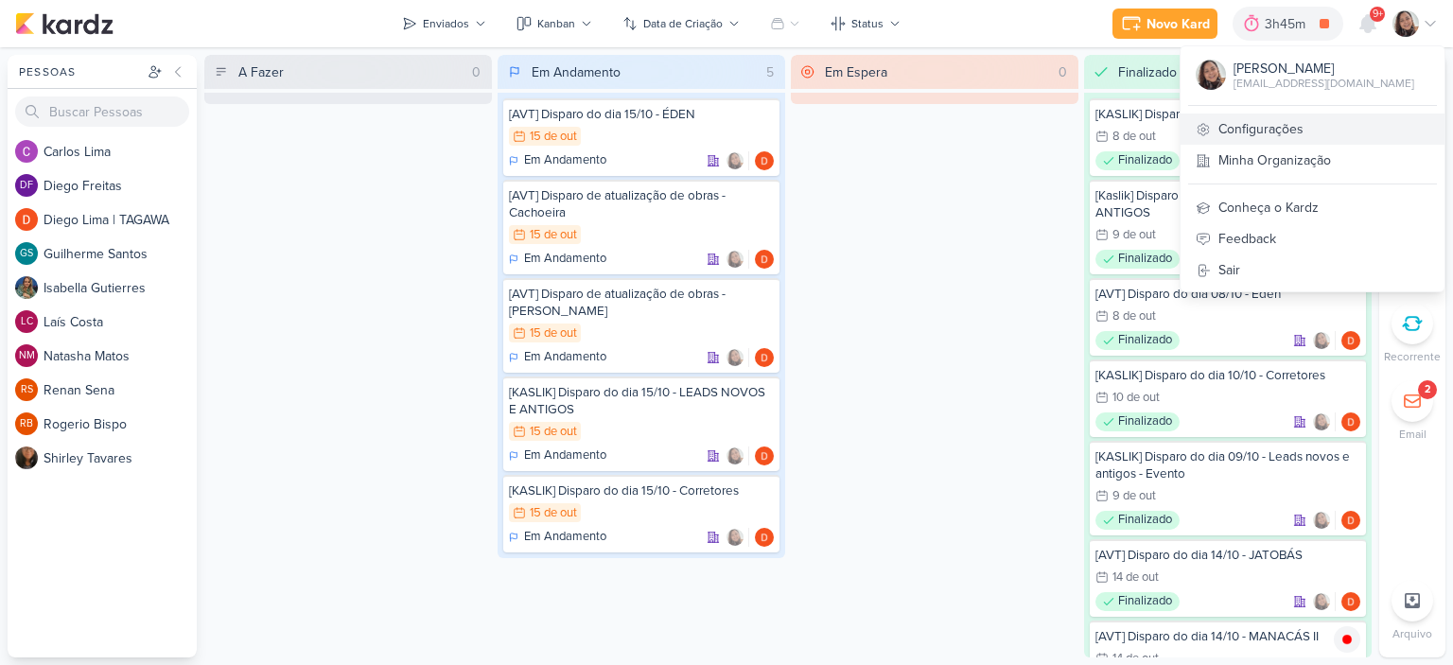
click at [1302, 128] on link "Configurações" at bounding box center [1313, 129] width 264 height 31
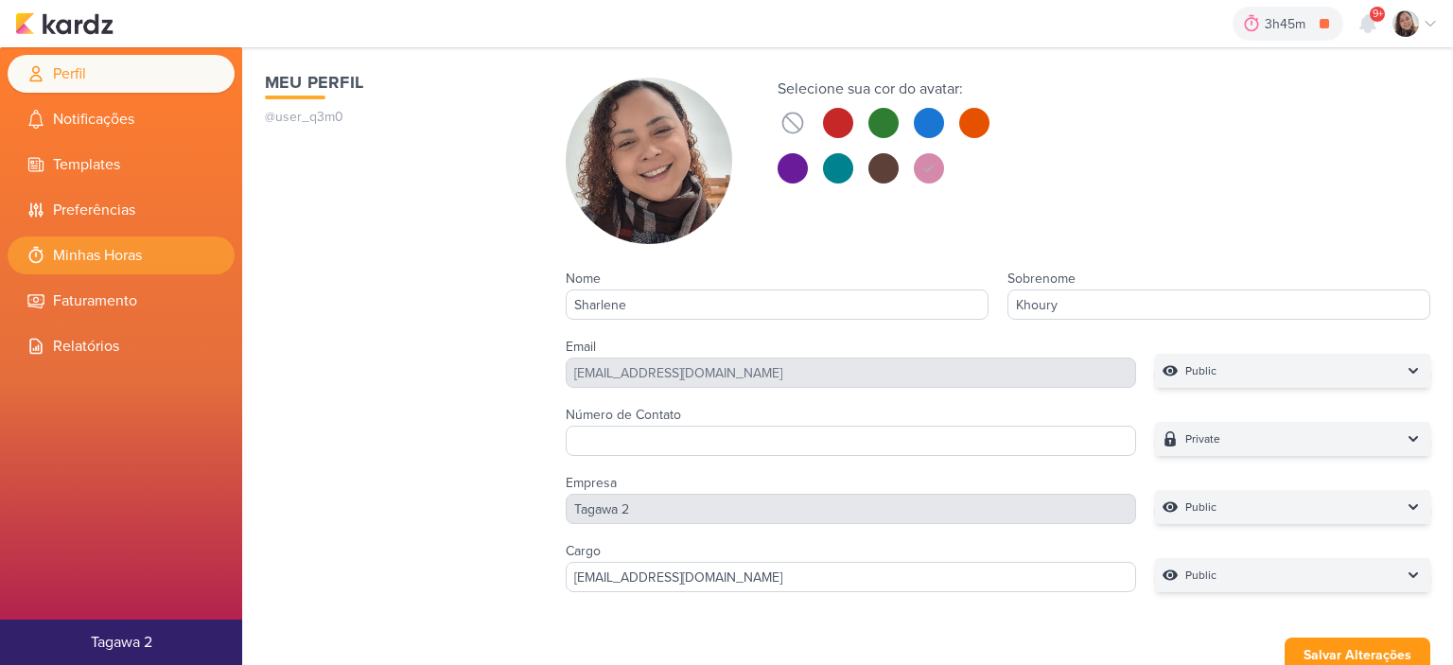
click at [122, 238] on li "Minhas Horas" at bounding box center [121, 256] width 227 height 38
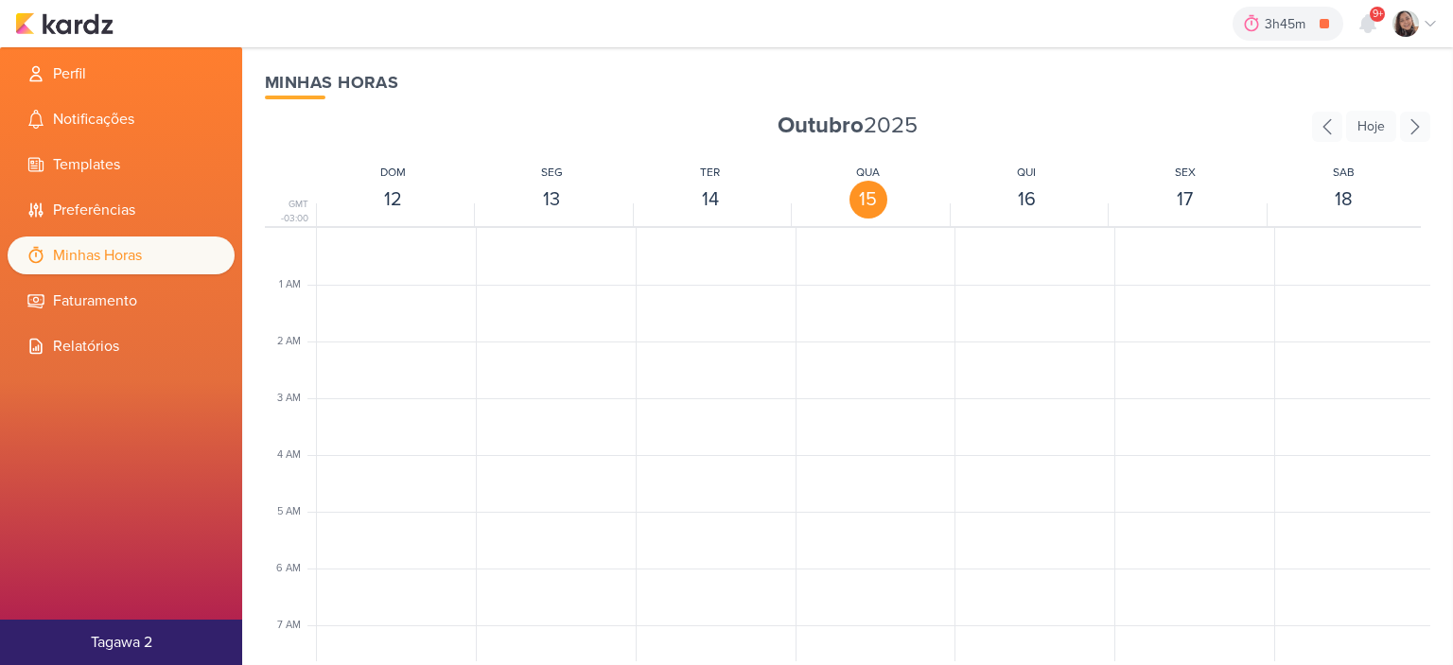
scroll to position [447, 0]
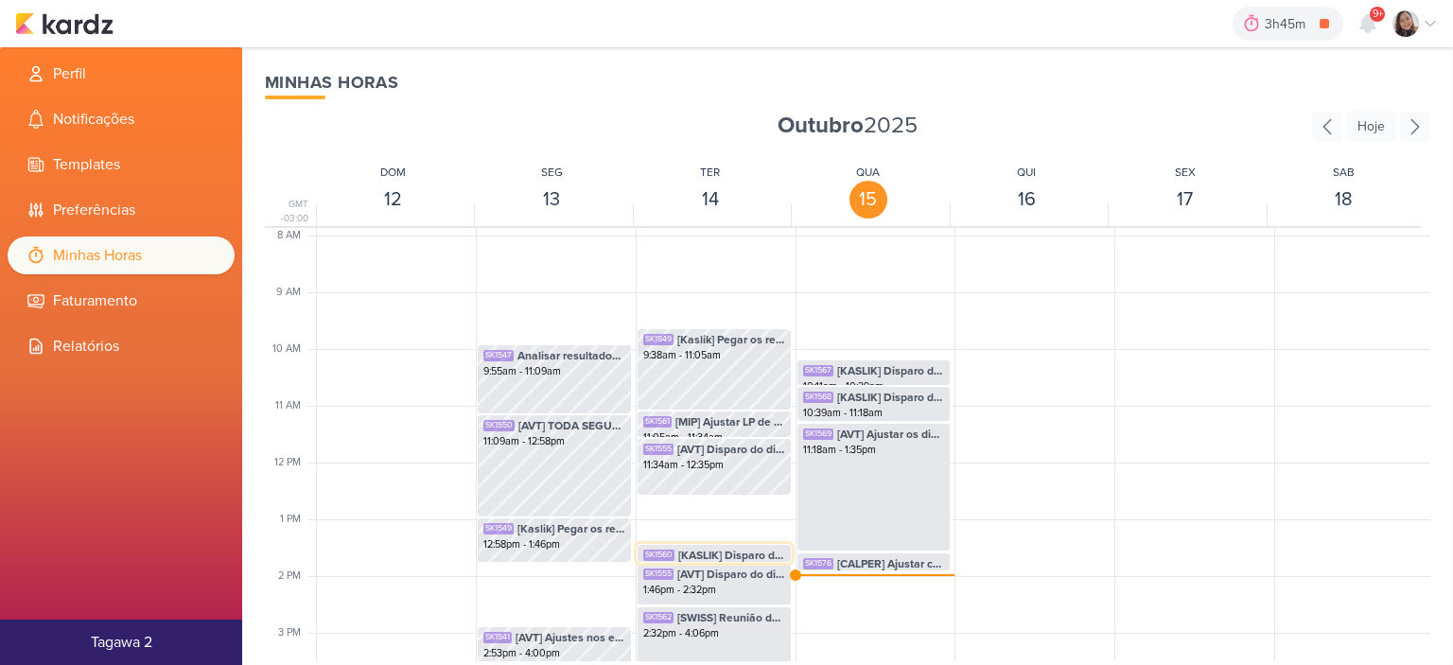
click at [713, 555] on span "[KASLIK] Disparo do dia 14/10 - LEADS NOVOS E ANTIGOS" at bounding box center [731, 555] width 107 height 17
select select "pm"
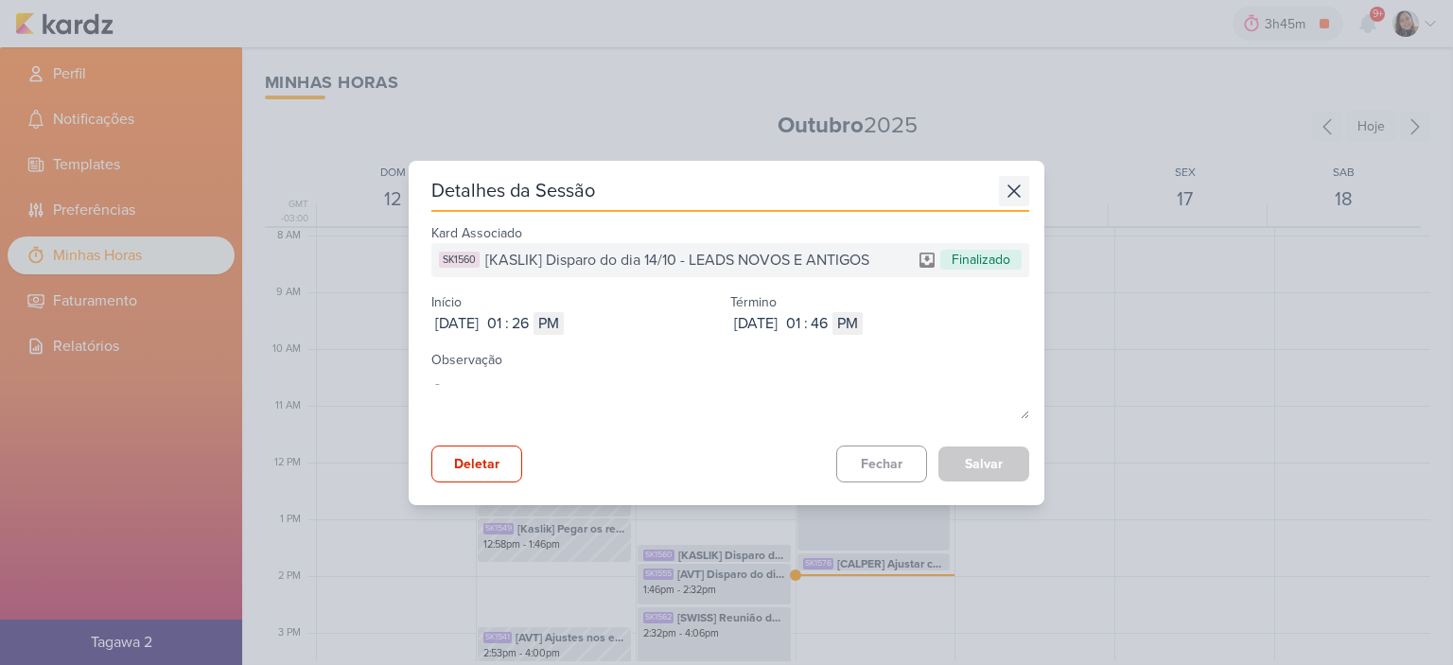
click at [1015, 185] on icon at bounding box center [1014, 191] width 30 height 30
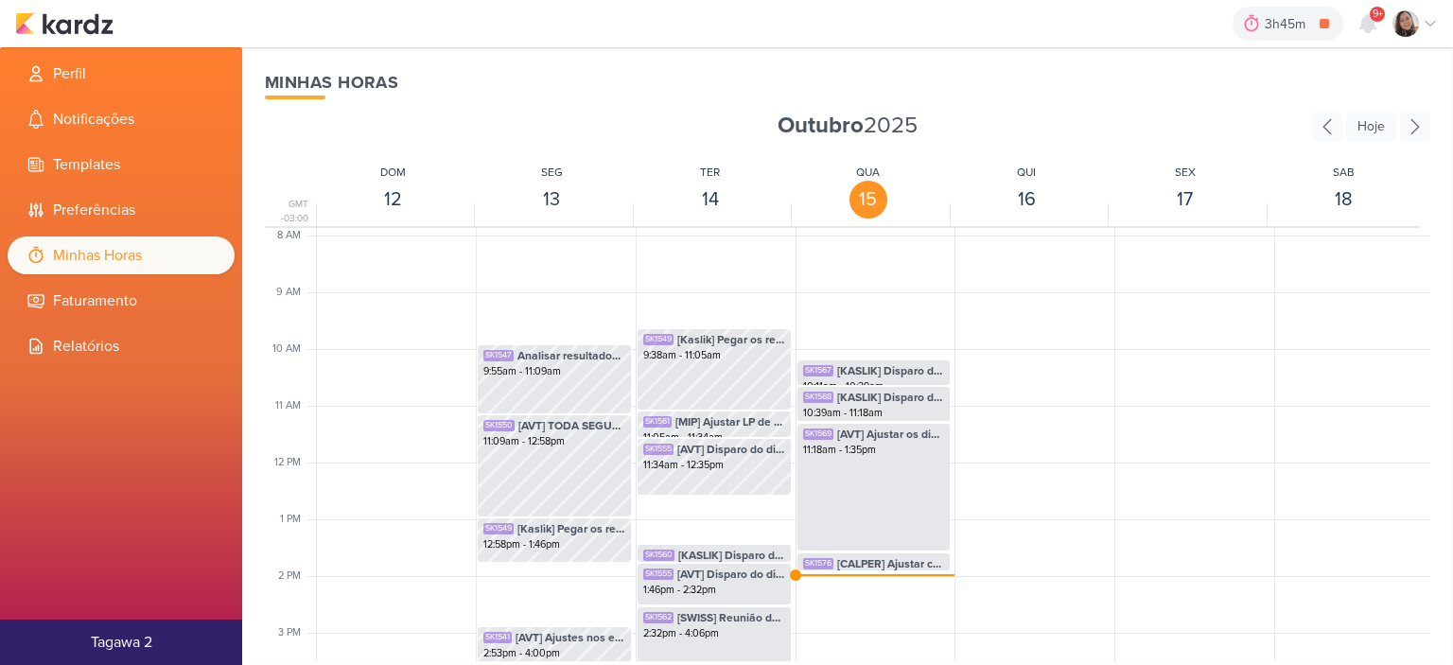
click at [97, 10] on div "3h45m [AVT] Disparo do dia 14/10 - MANACÁS II 0h0m Hoje 3h45m Semana 0h0m Mês 0…" at bounding box center [726, 23] width 1423 height 47
click at [96, 20] on img at bounding box center [64, 23] width 98 height 23
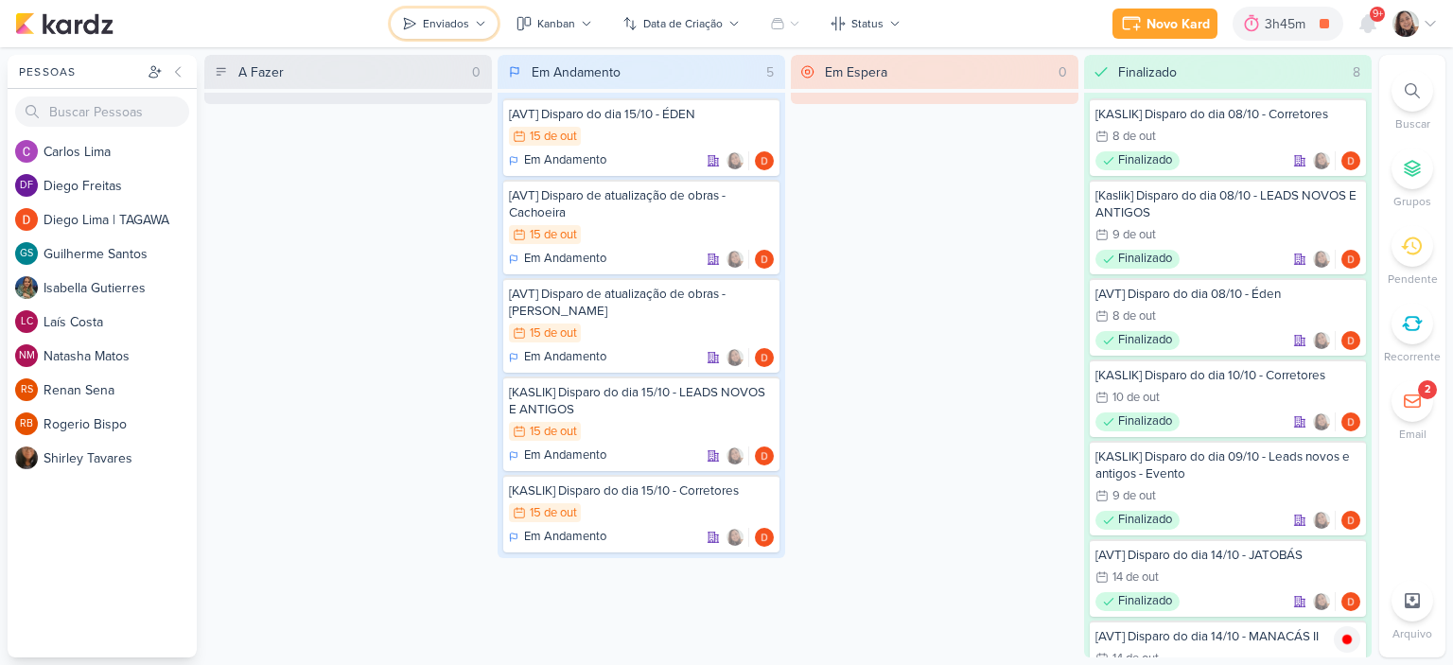
click at [475, 28] on icon at bounding box center [480, 23] width 11 height 11
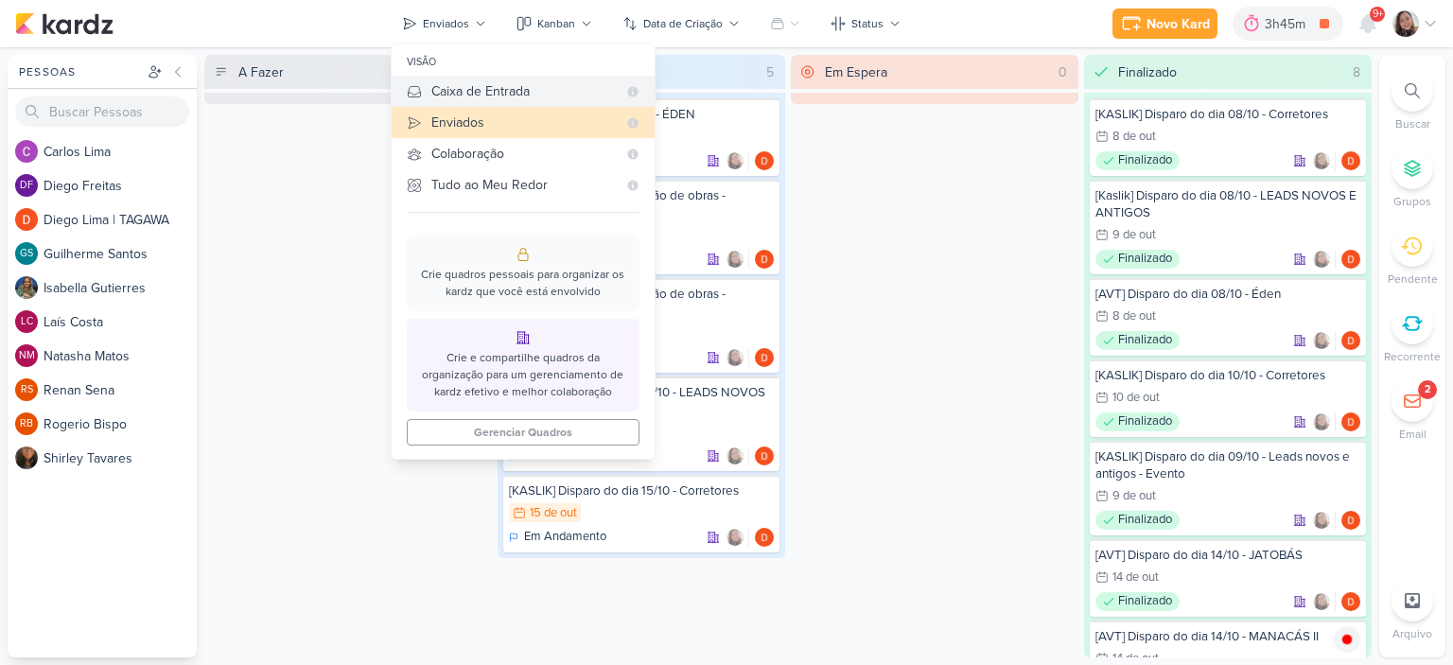
click at [491, 97] on div "Caixa de Entrada" at bounding box center [523, 91] width 185 height 20
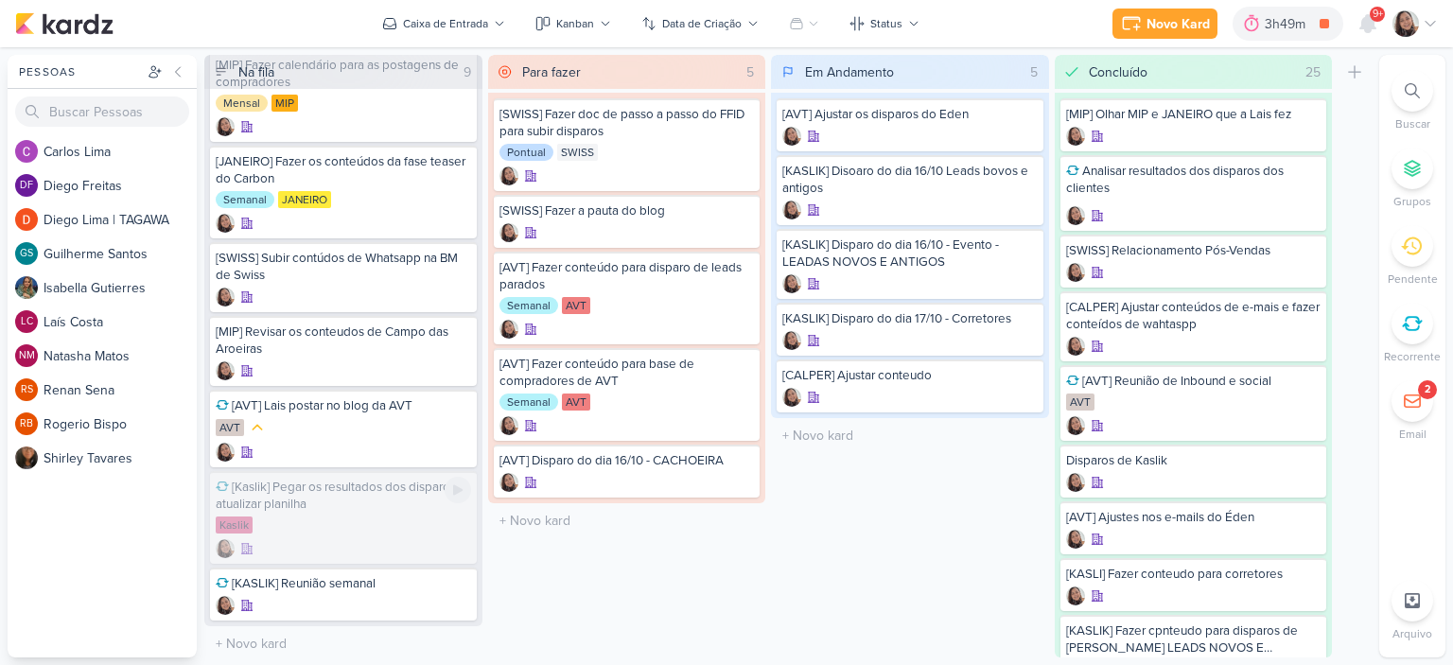
scroll to position [146, 0]
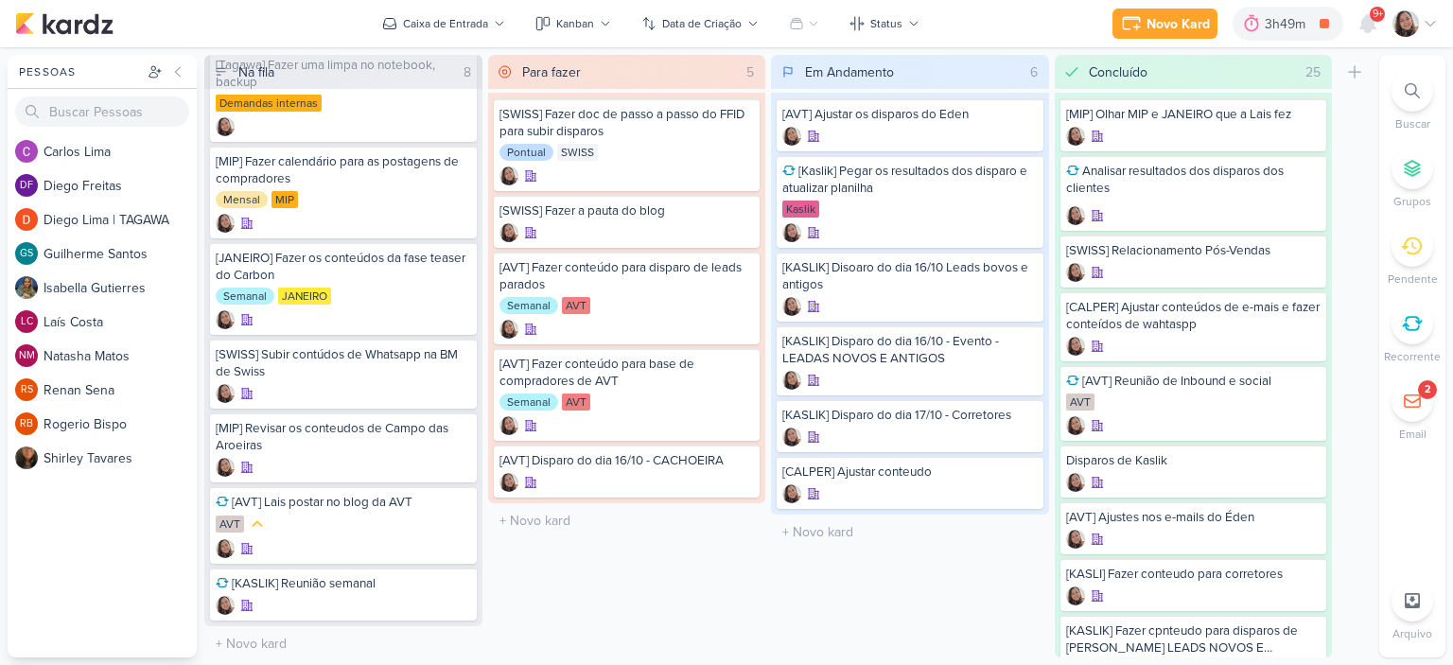
click at [1431, 26] on icon at bounding box center [1430, 23] width 15 height 15
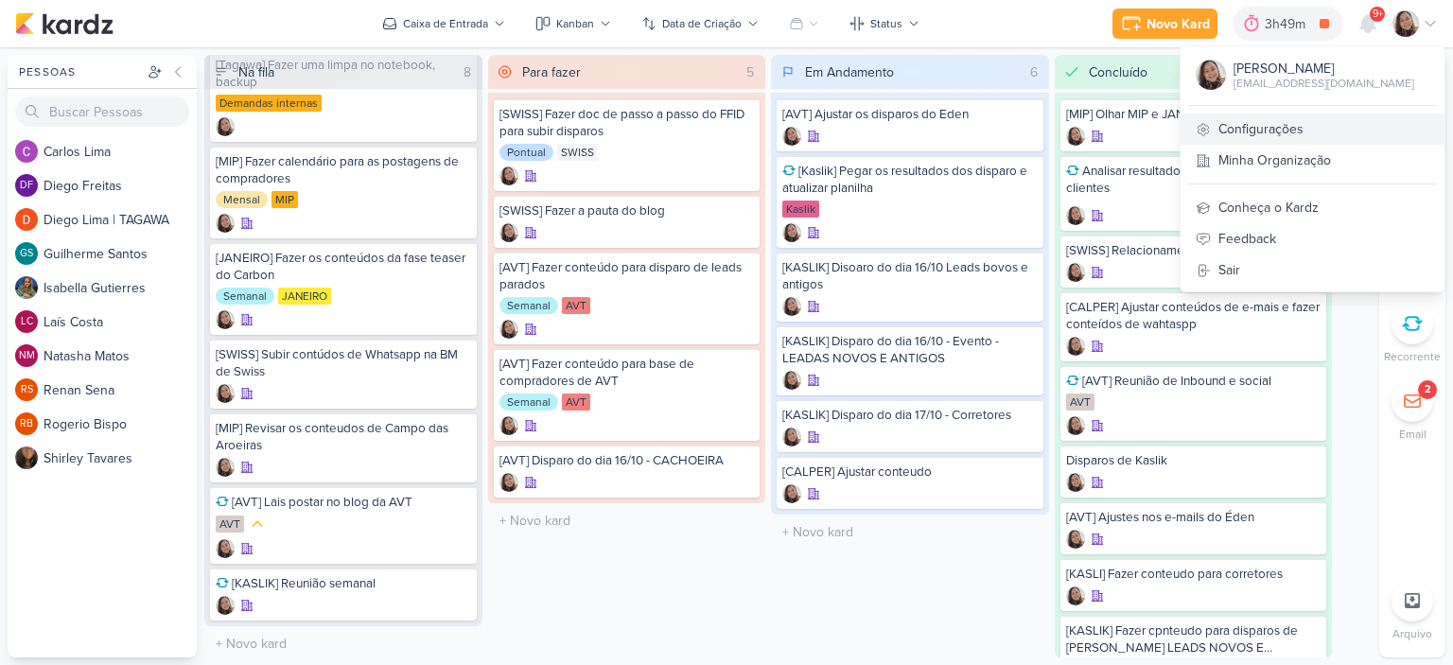
click at [1298, 124] on link "Configurações" at bounding box center [1313, 129] width 264 height 31
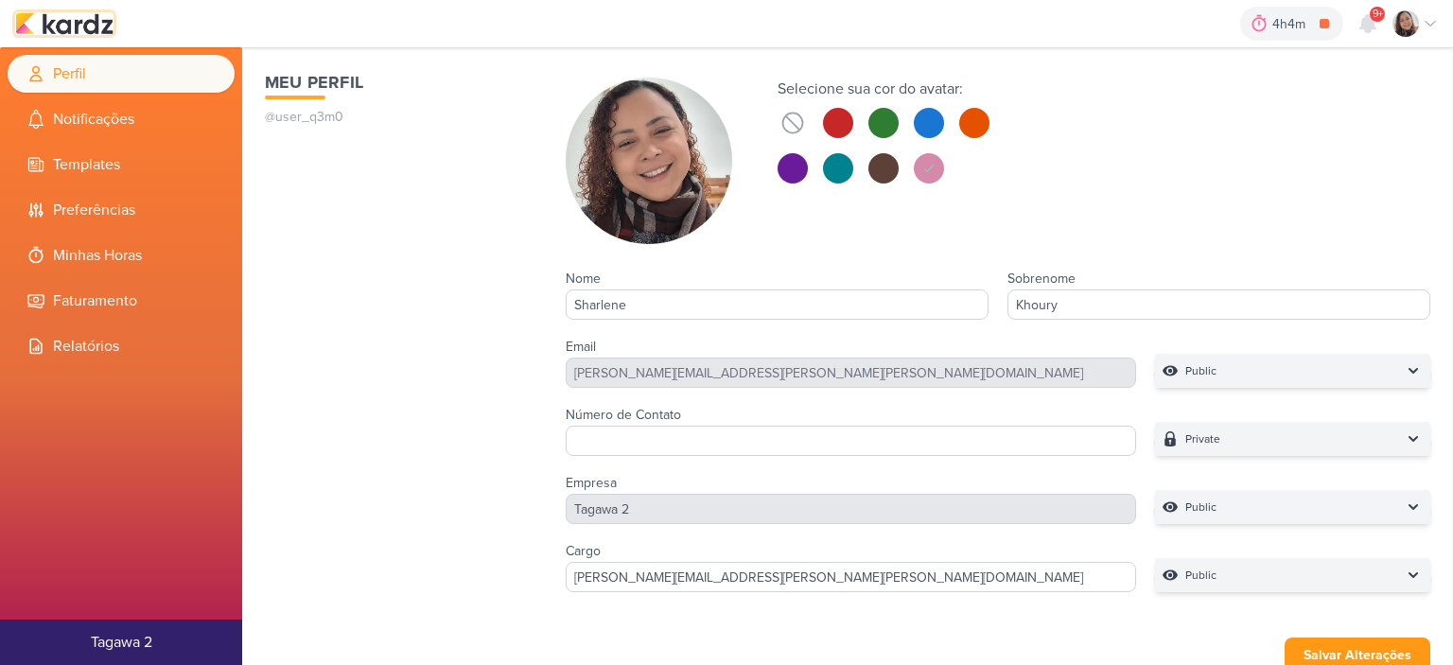
click at [79, 17] on img at bounding box center [64, 23] width 98 height 23
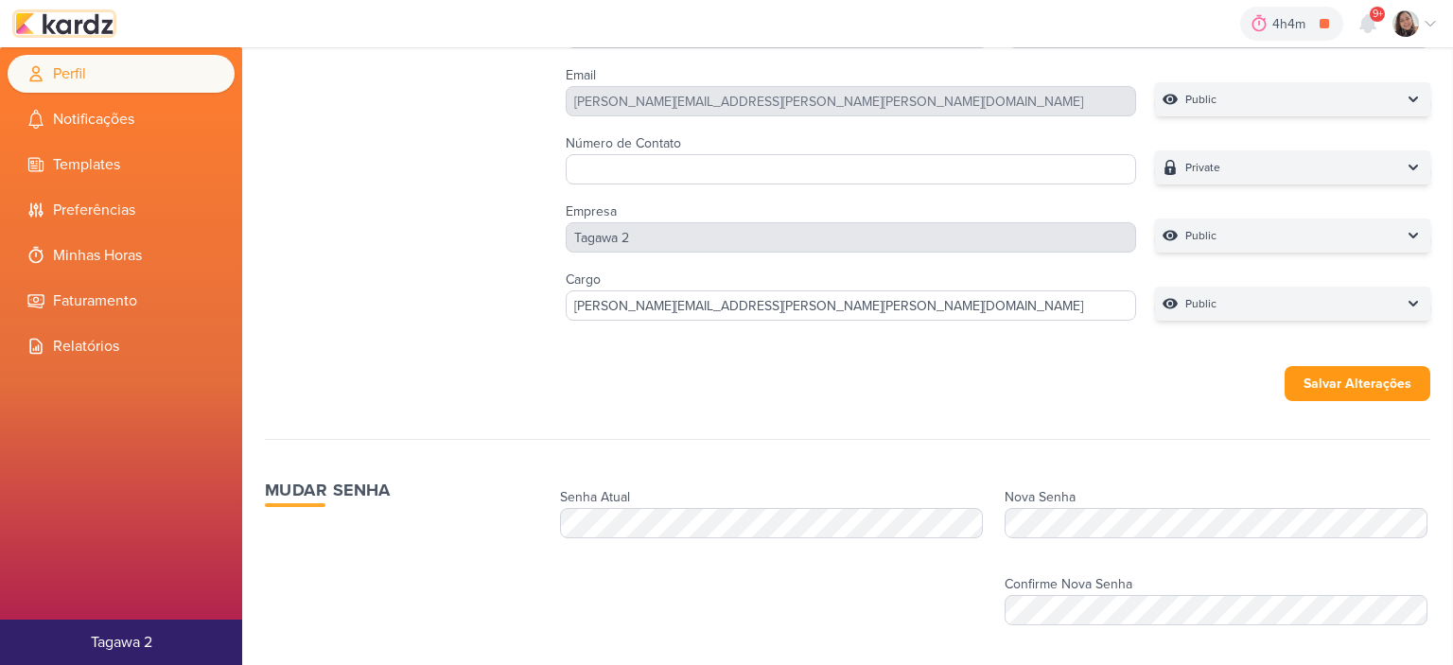
scroll to position [284, 0]
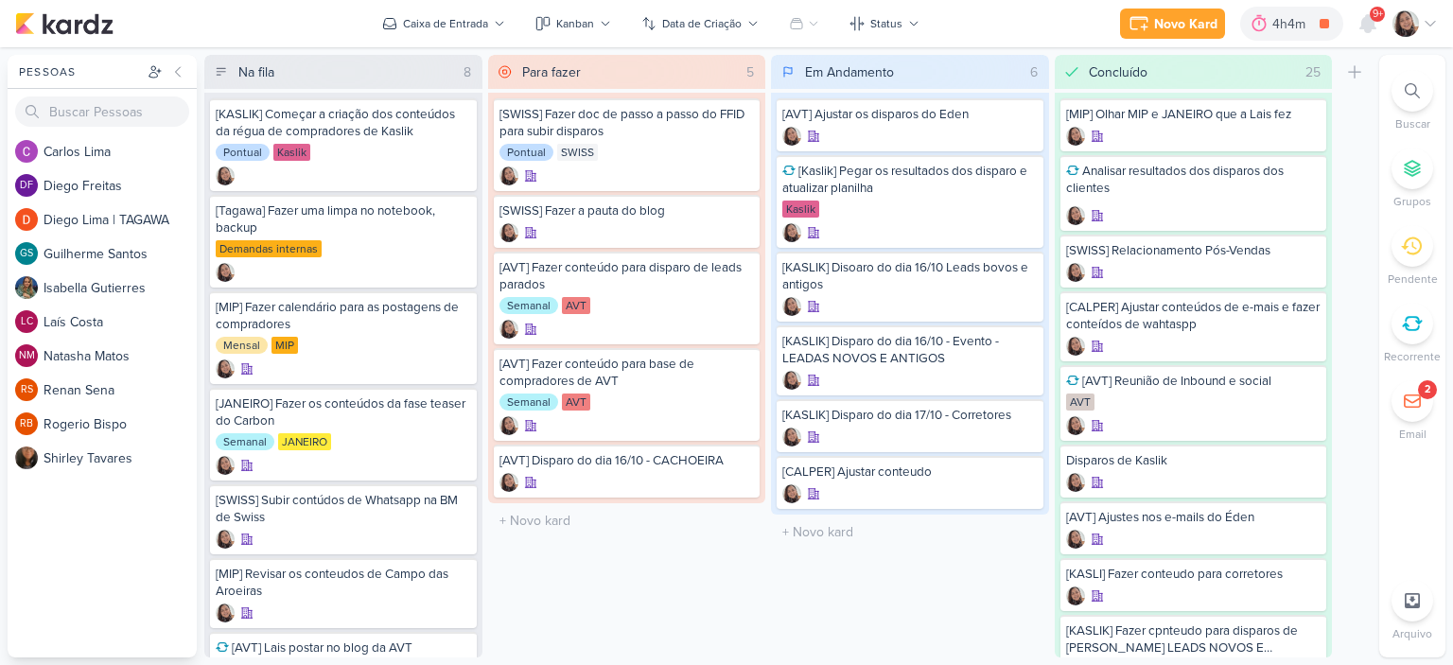
click at [1439, 18] on div "Novo Kard Ctrl + k 4h4m [AVT] Disparo do dia 14/10 - MANACÁS II 0h0m Hoje 4h4m …" at bounding box center [726, 23] width 1453 height 47
click at [1432, 22] on icon at bounding box center [1430, 23] width 15 height 15
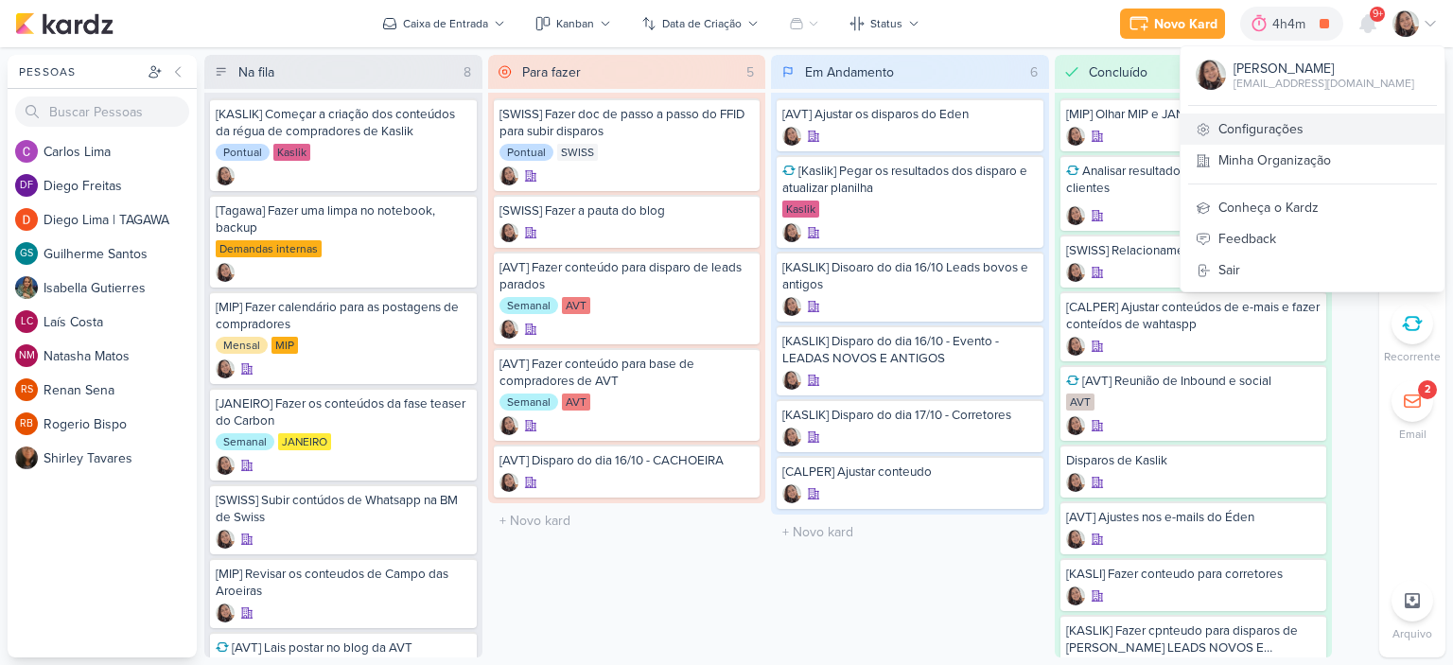
click at [1264, 133] on link "Configurações" at bounding box center [1313, 129] width 264 height 31
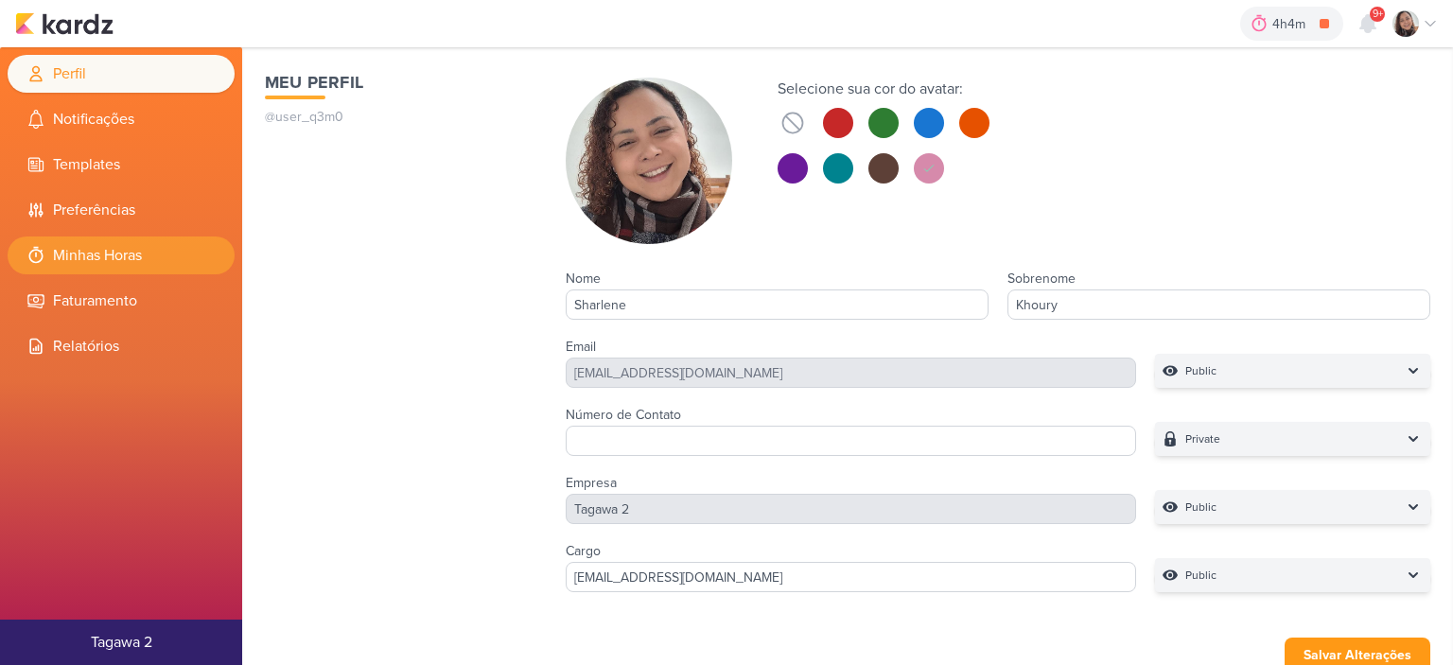
click at [147, 263] on li "Minhas Horas" at bounding box center [121, 256] width 227 height 38
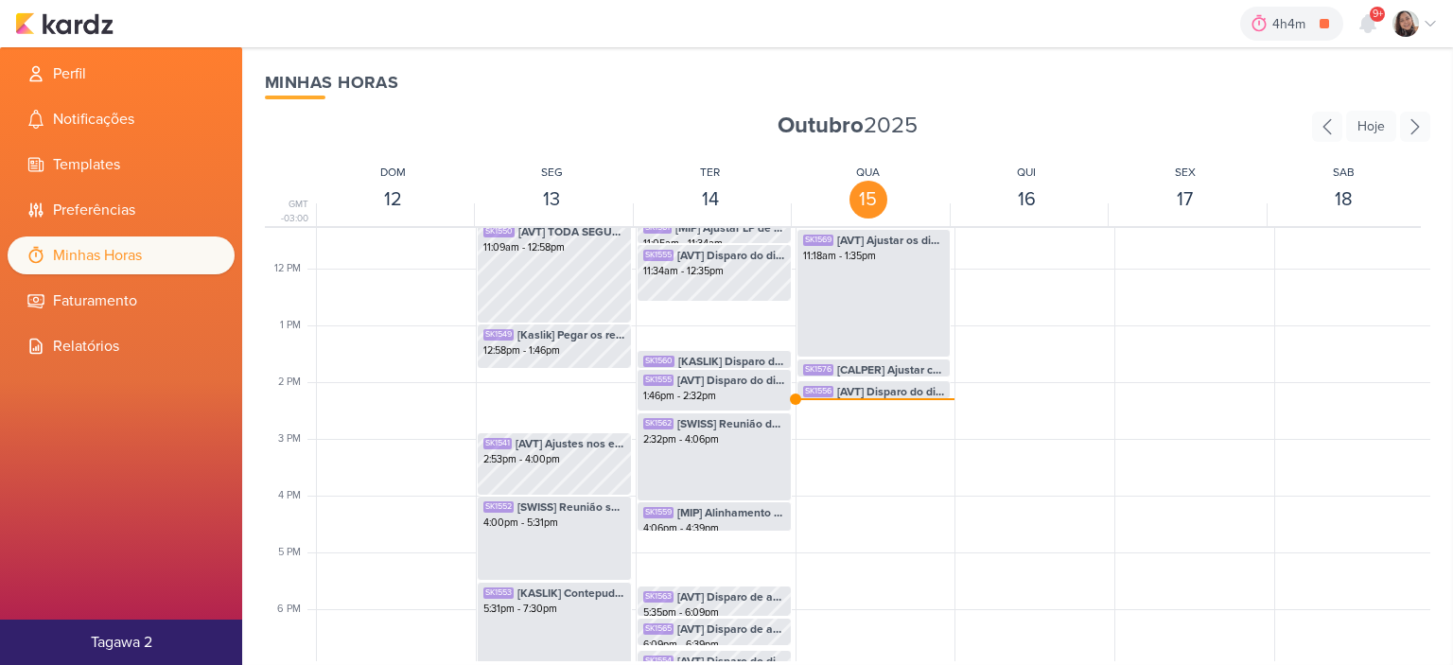
scroll to position [730, 0]
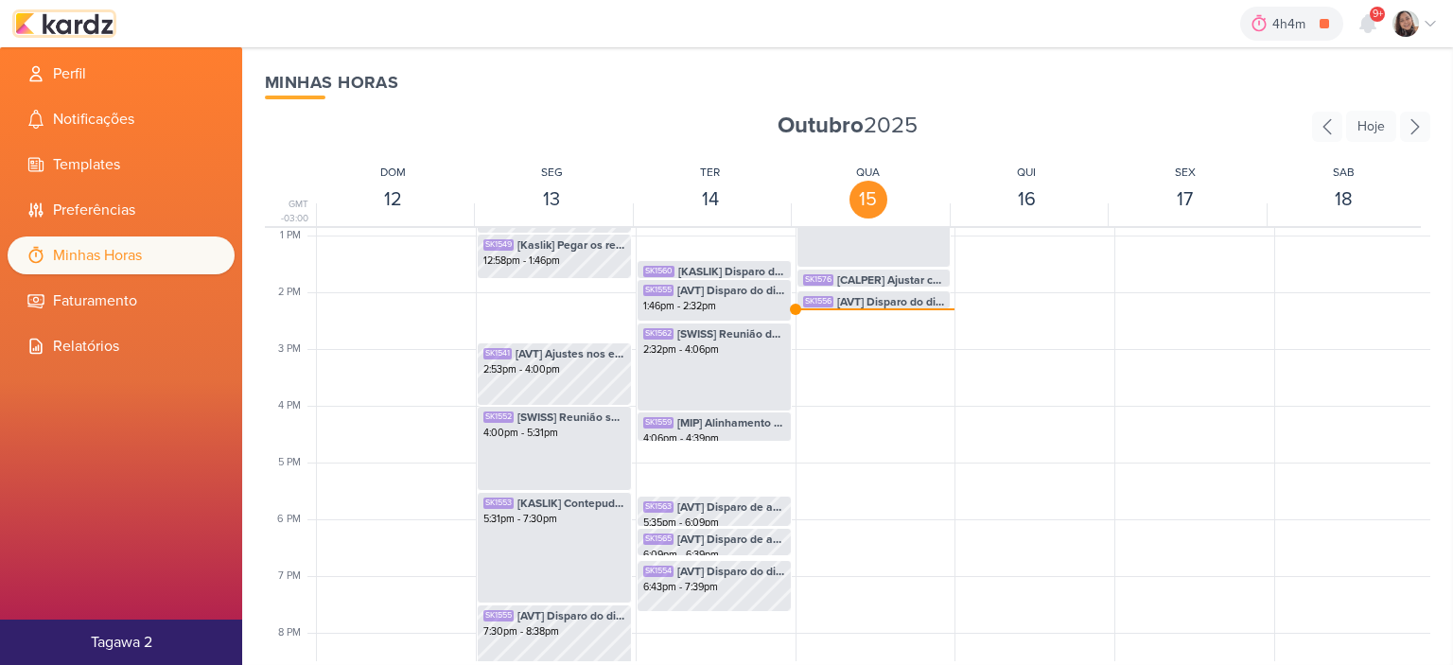
click at [91, 27] on img at bounding box center [64, 23] width 98 height 23
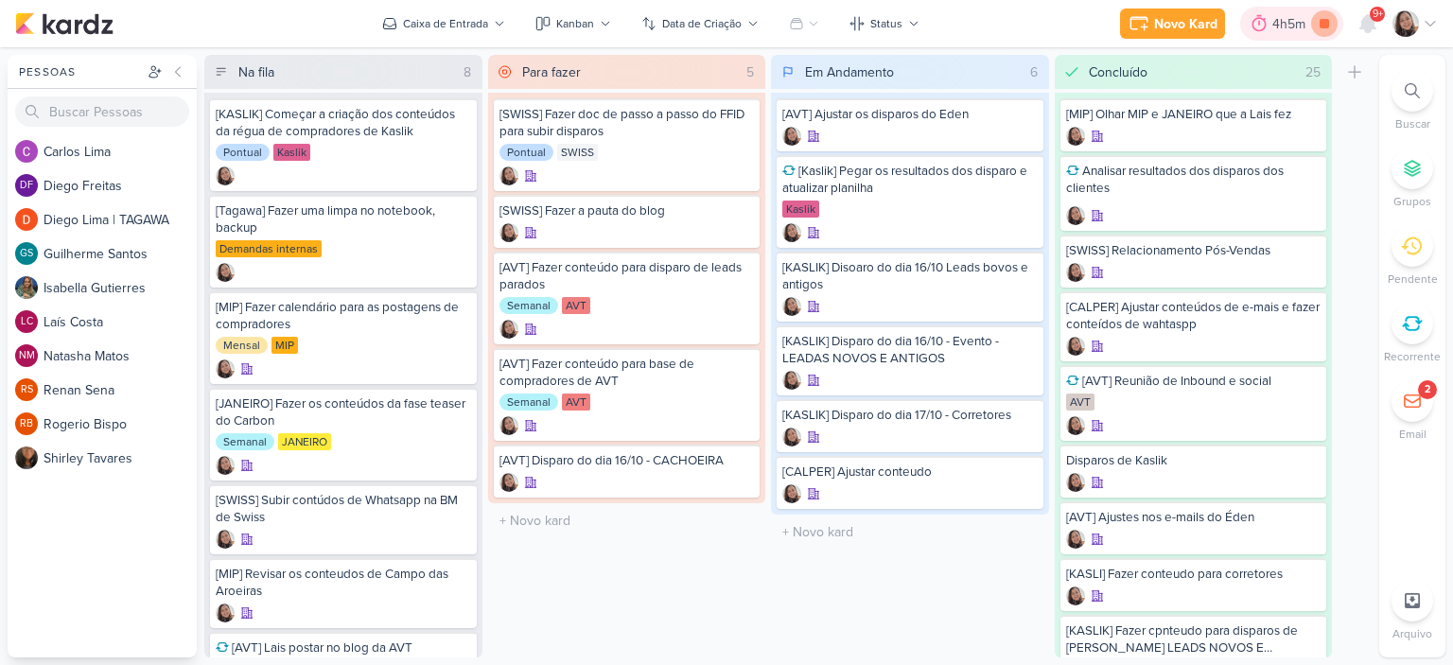
click at [1325, 22] on icon at bounding box center [1324, 23] width 9 height 9
click at [1428, 25] on icon at bounding box center [1430, 23] width 15 height 15
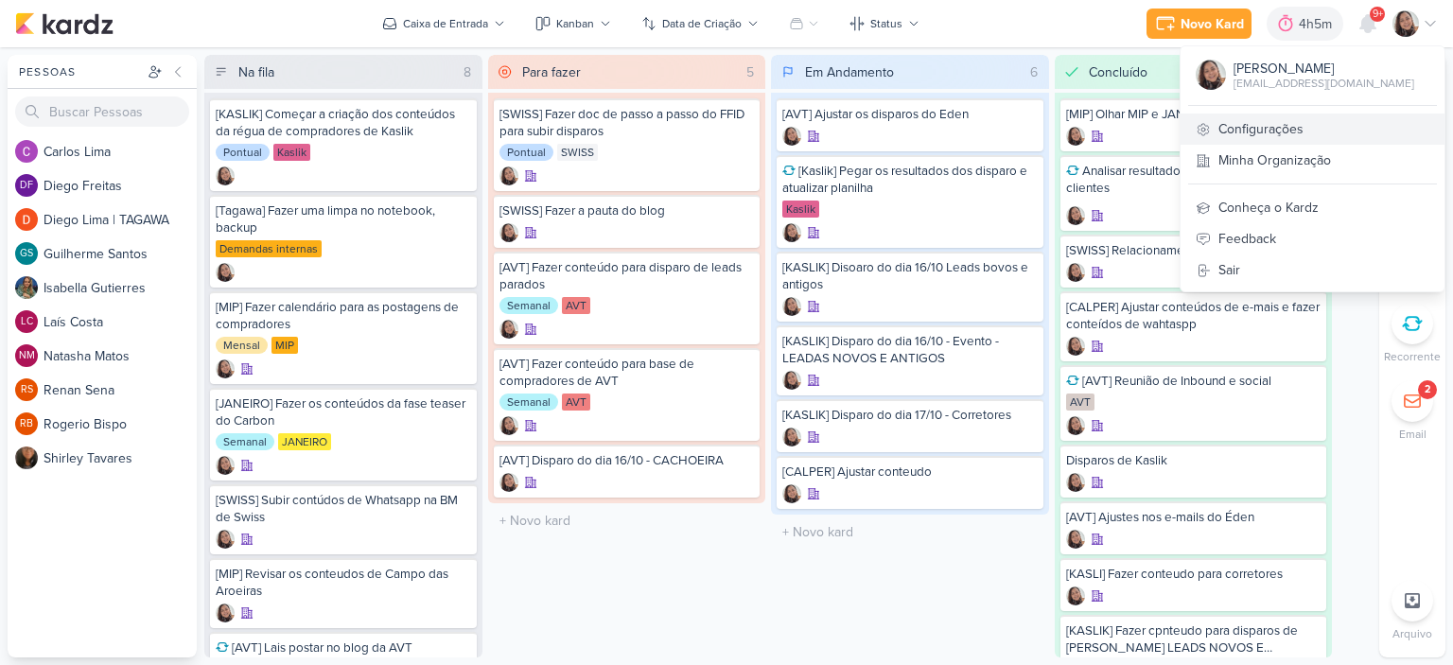
click at [1249, 130] on link "Configurações" at bounding box center [1313, 129] width 264 height 31
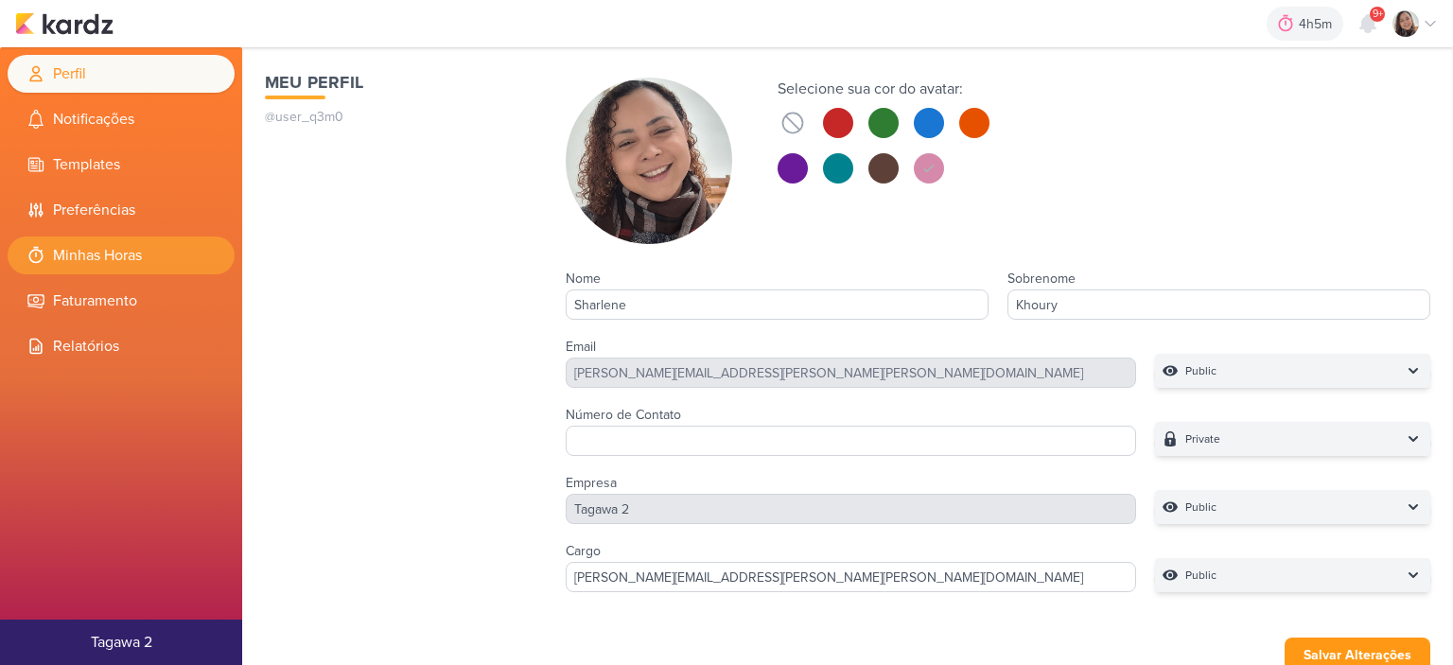
click at [105, 247] on li "Minhas Horas" at bounding box center [121, 256] width 227 height 38
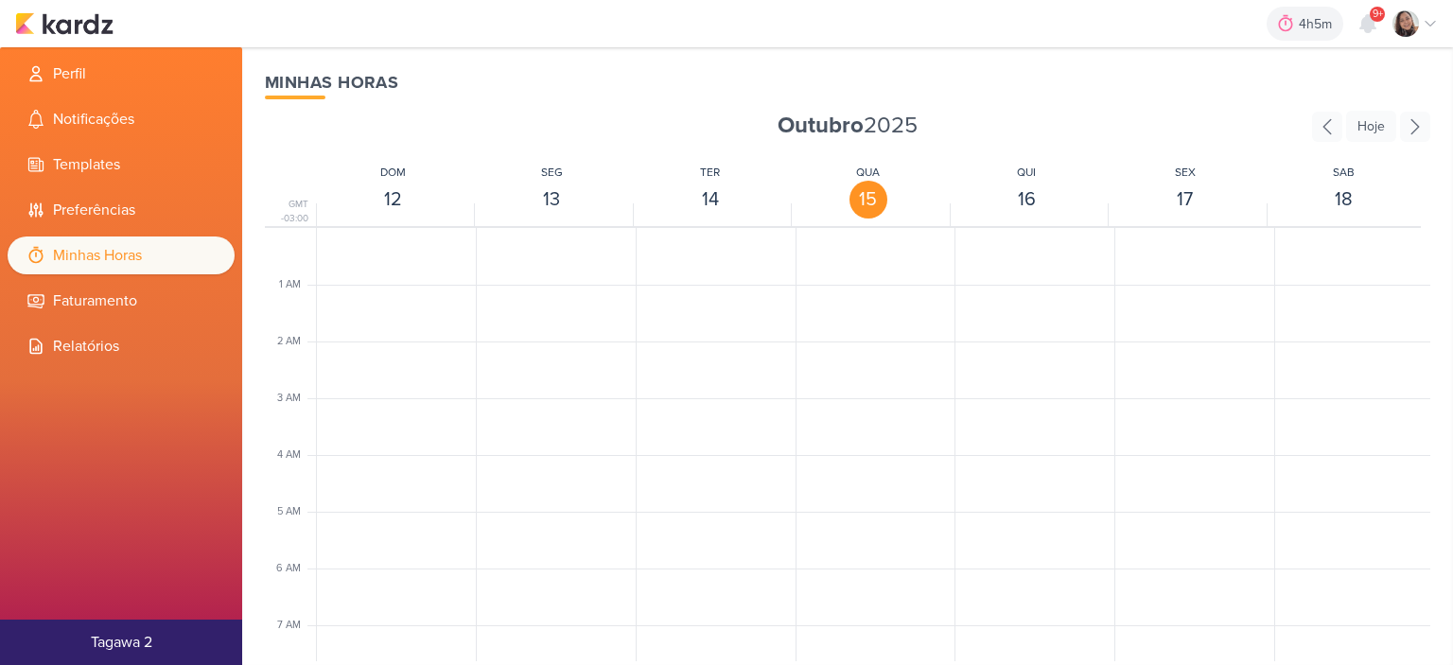
scroll to position [447, 0]
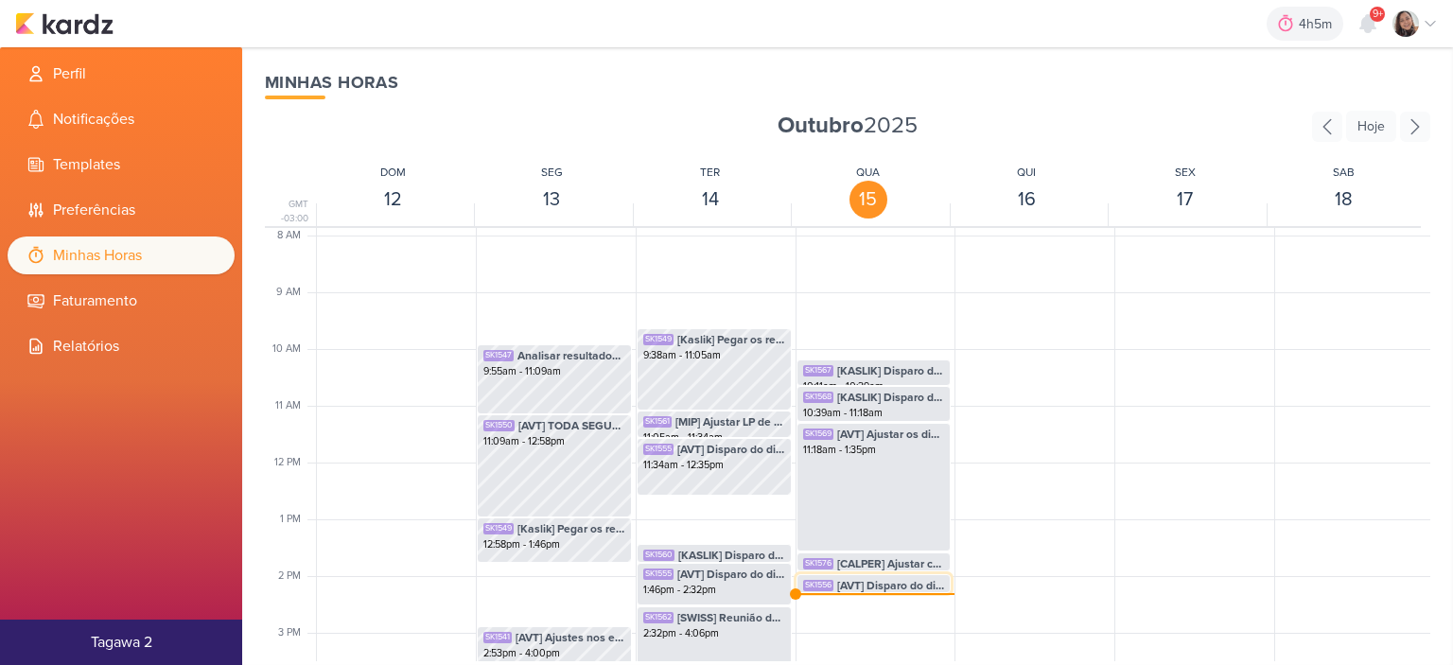
click at [884, 589] on span "[AVT] Disparo do dia 14/10 - MANACÁS II" at bounding box center [891, 585] width 108 height 17
select select "pm"
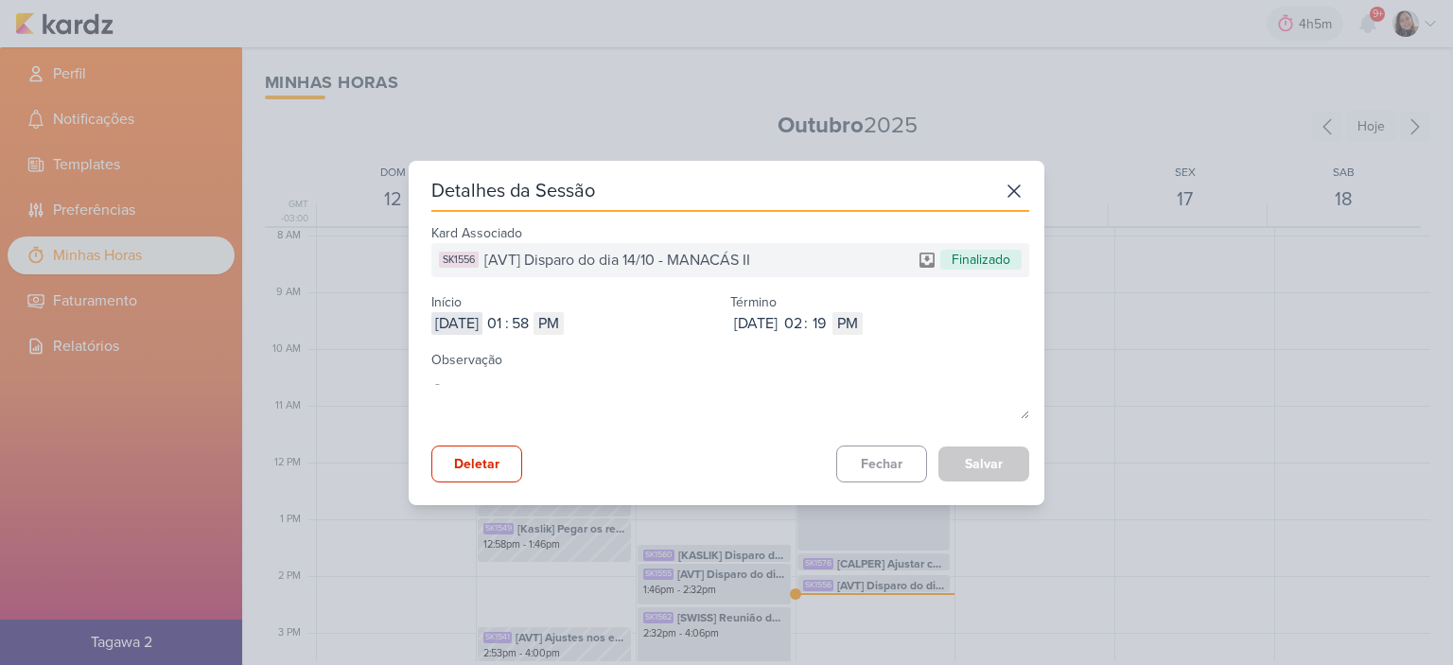
click at [473, 322] on input "2025-10-15" at bounding box center [456, 323] width 51 height 23
type input "2025-10-14"
click at [505, 330] on input "01" at bounding box center [494, 323] width 23 height 23
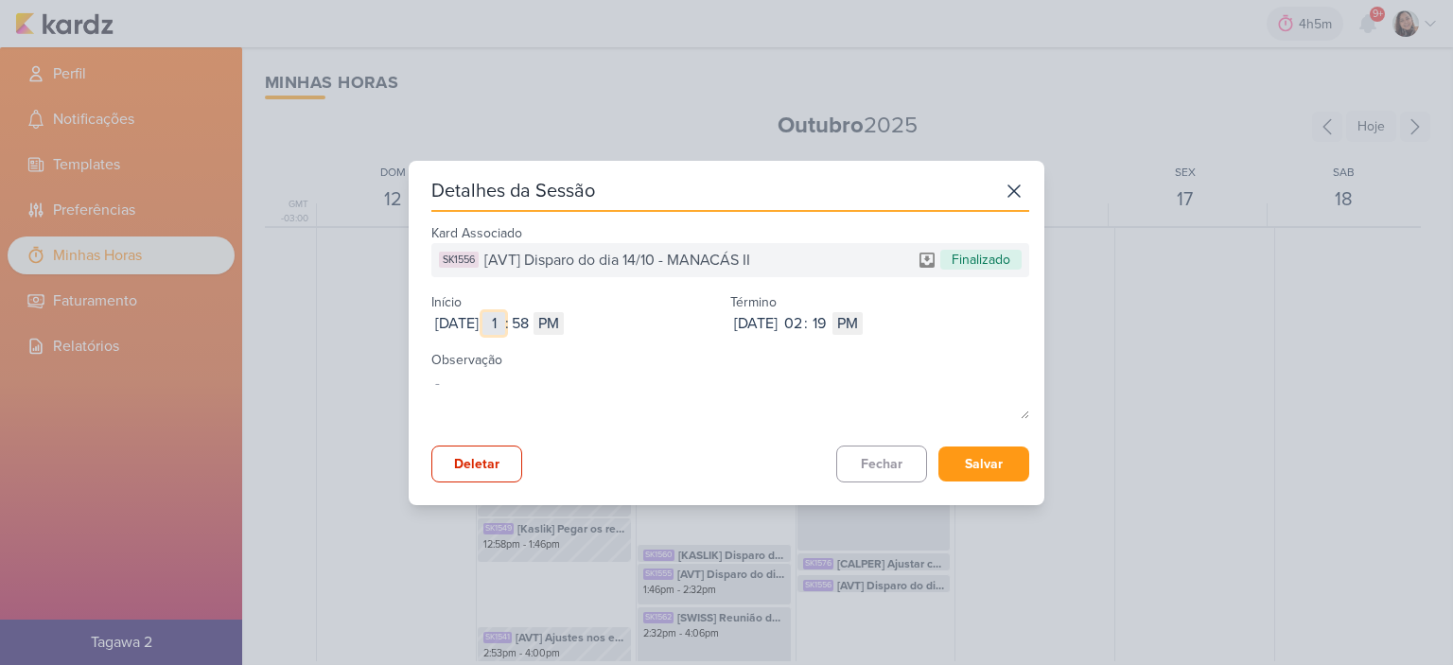
type input "12"
click at [532, 321] on input "58" at bounding box center [520, 323] width 23 height 23
type input "35"
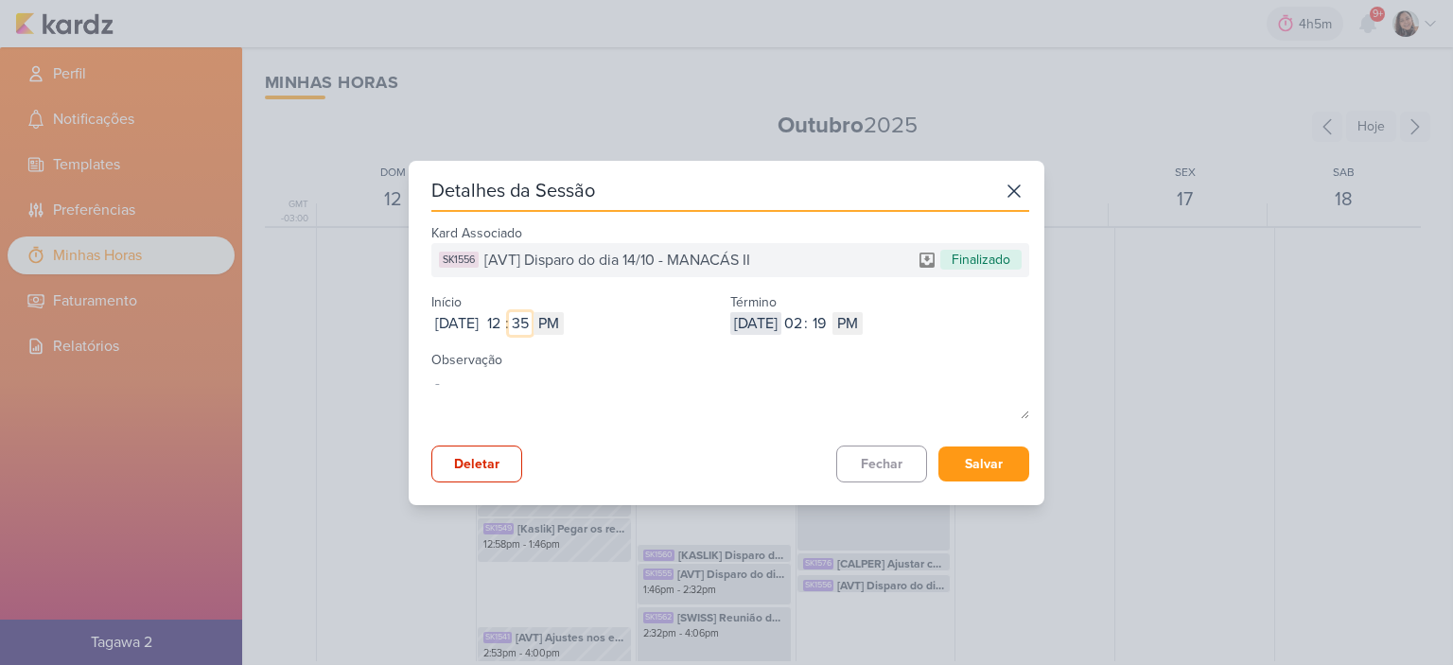
type input "35"
click at [779, 318] on input "2025-10-15" at bounding box center [755, 323] width 51 height 23
type input "2025-10-14"
click at [804, 322] on input "02" at bounding box center [793, 323] width 23 height 23
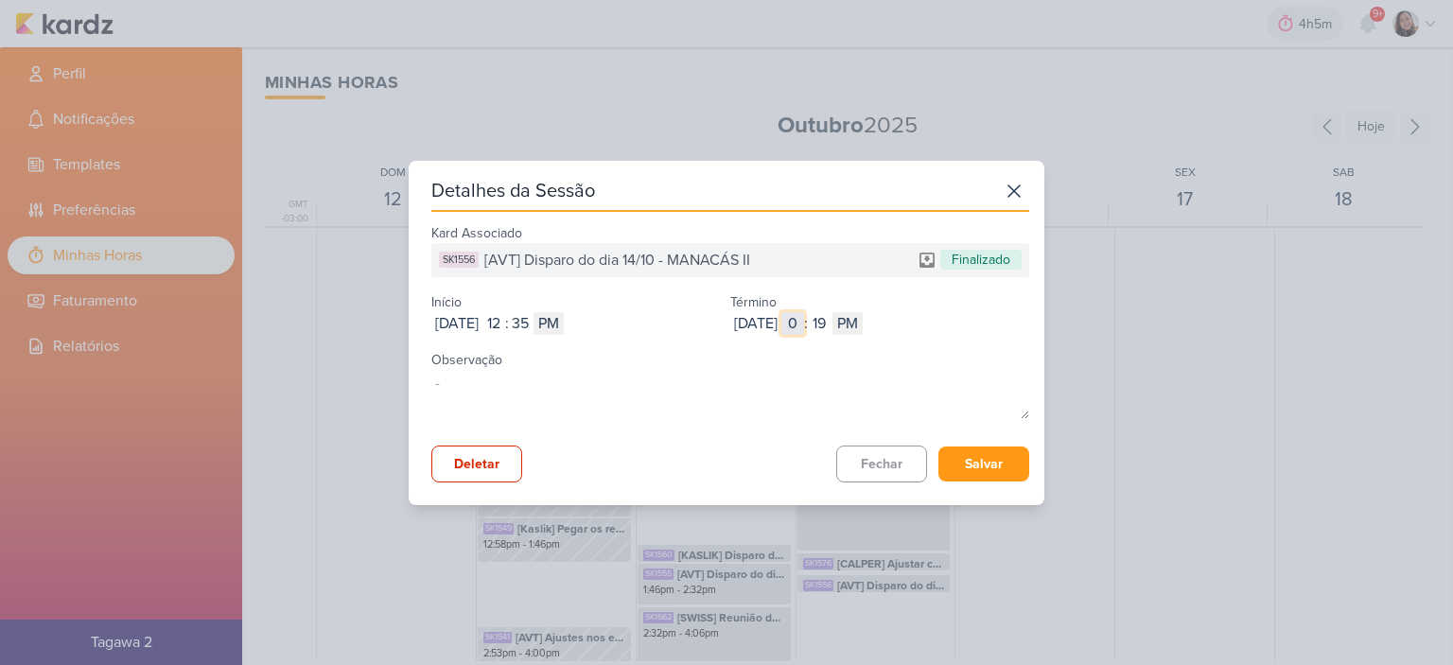
type input "01"
click at [831, 321] on input "19" at bounding box center [819, 323] width 23 height 23
type input "26"
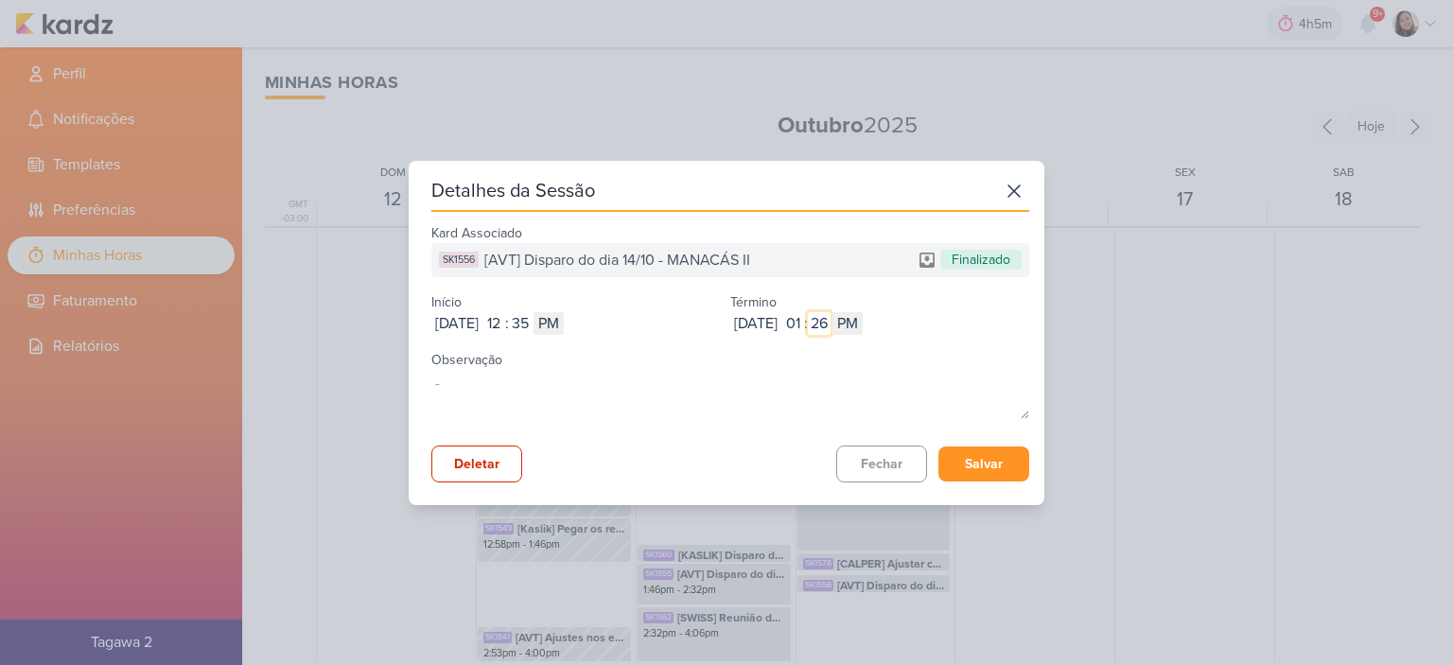
type input "26"
click at [966, 459] on button "Salvar" at bounding box center [984, 464] width 91 height 35
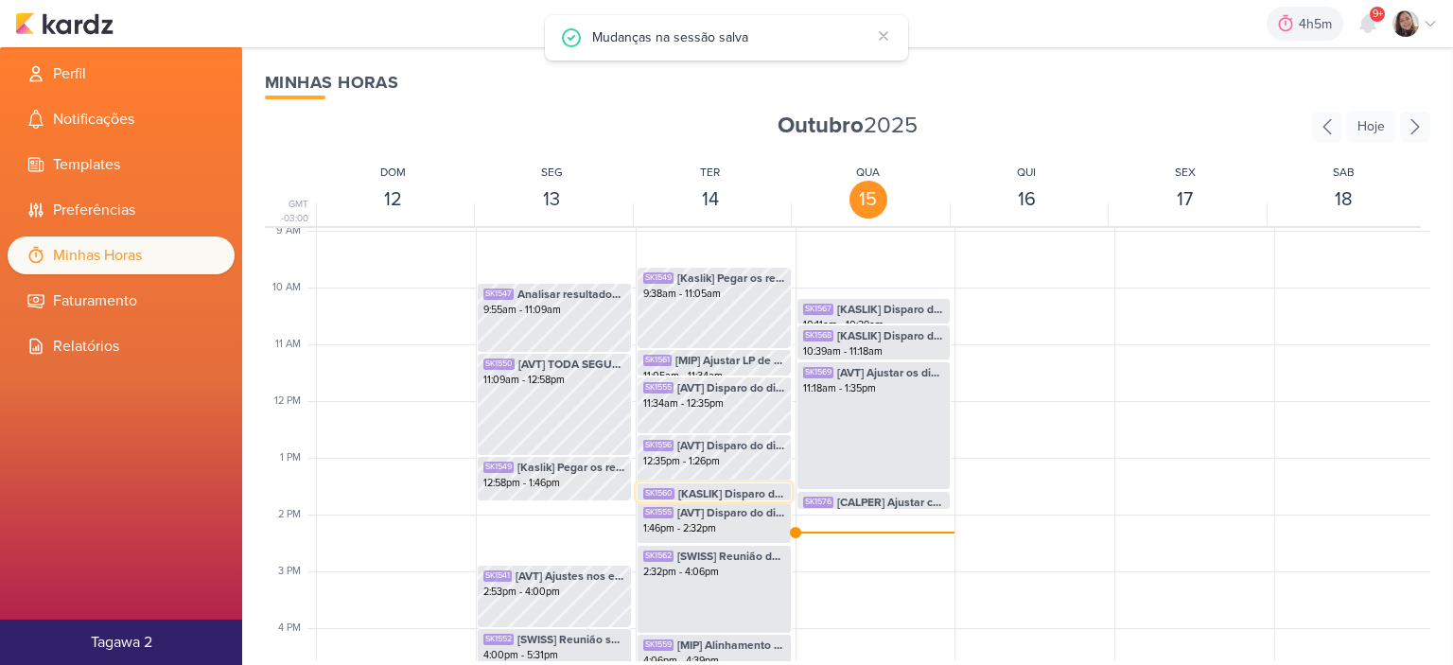
scroll to position [541, 0]
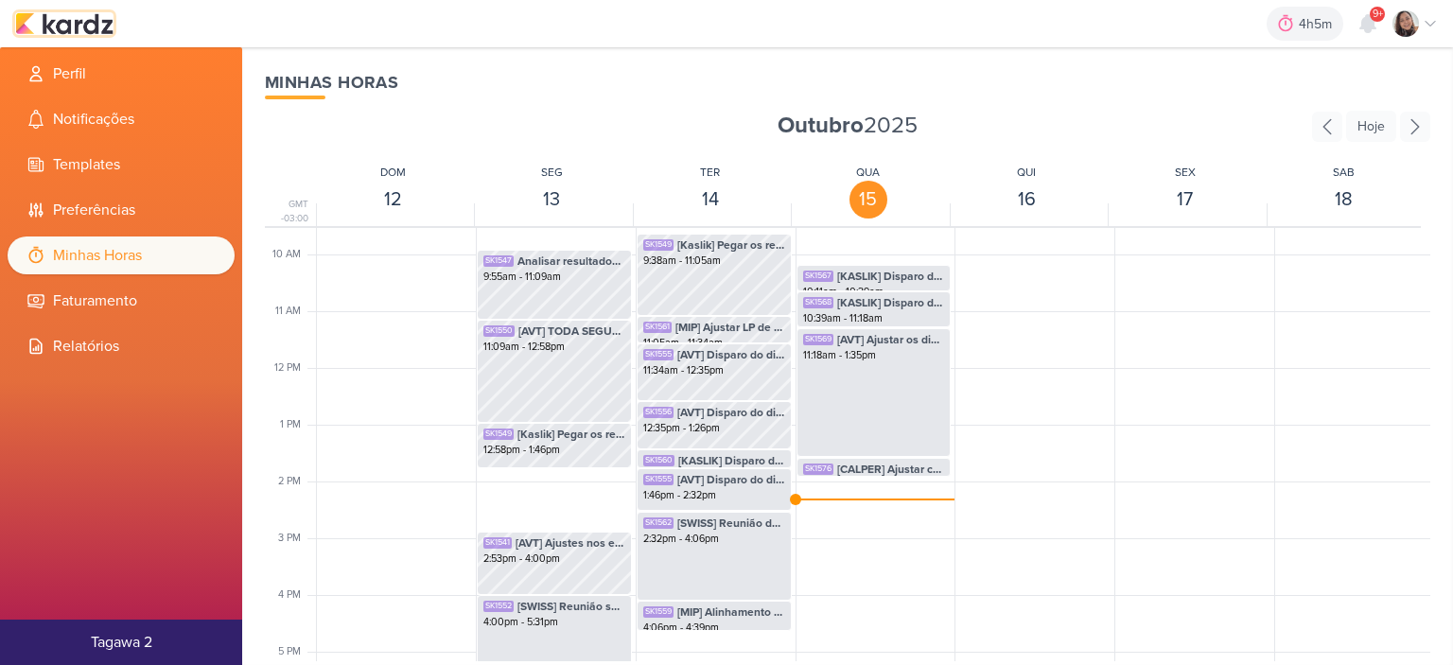
click at [96, 26] on img at bounding box center [64, 23] width 98 height 23
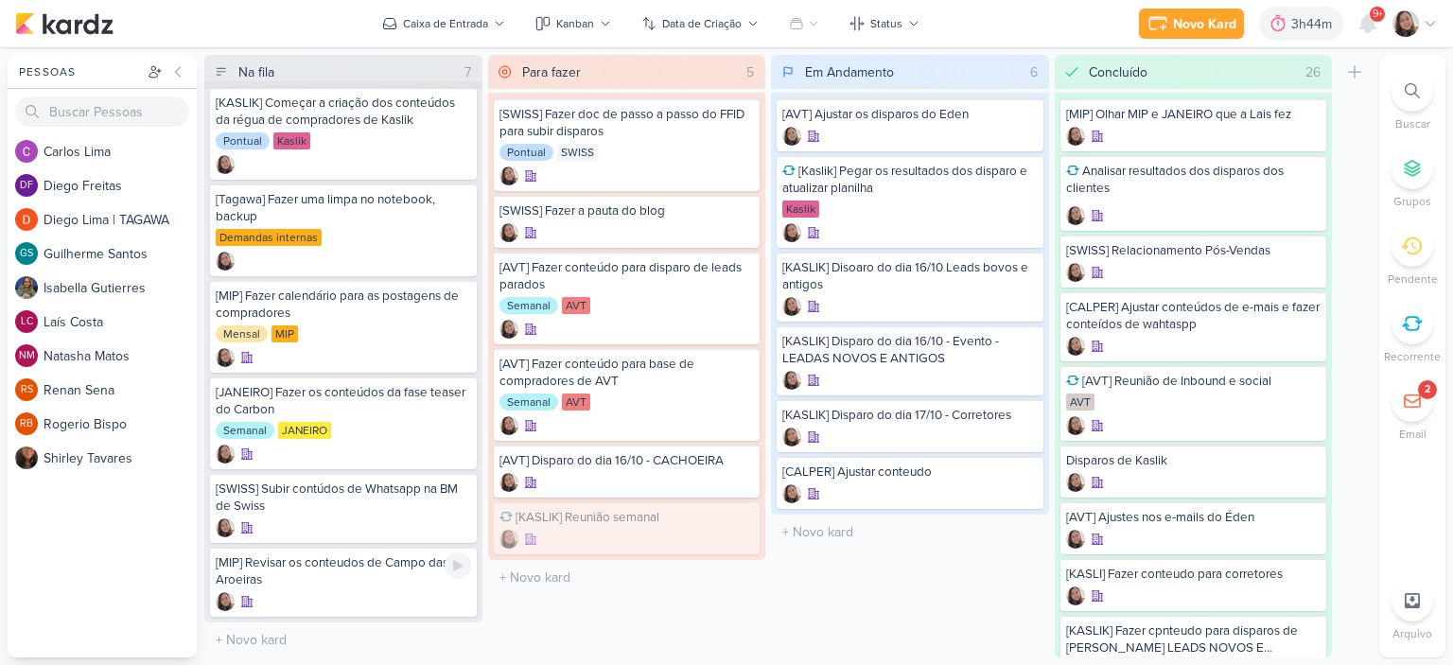
scroll to position [8, 0]
